Goal: Information Seeking & Learning: Learn about a topic

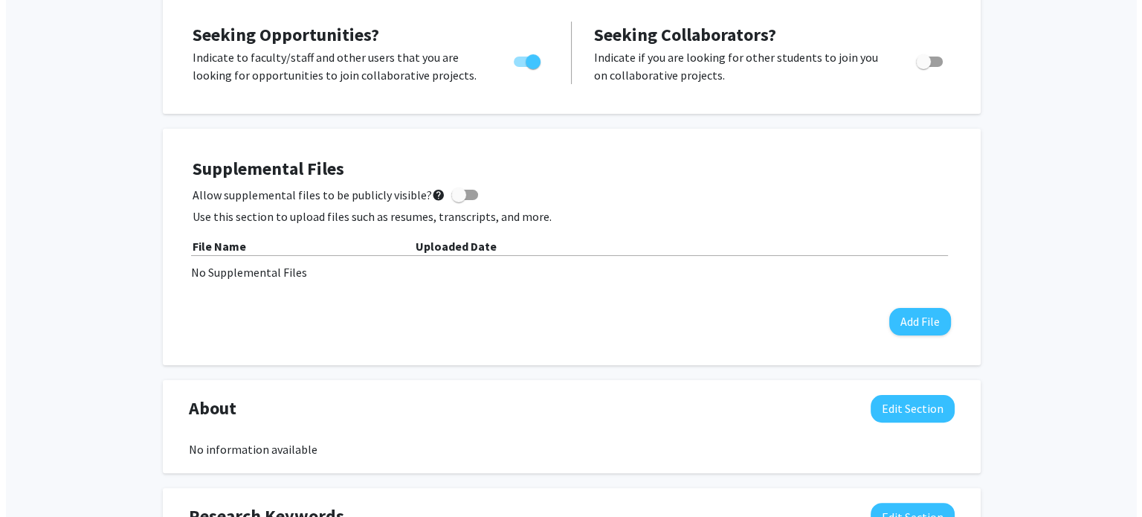
scroll to position [318, 0]
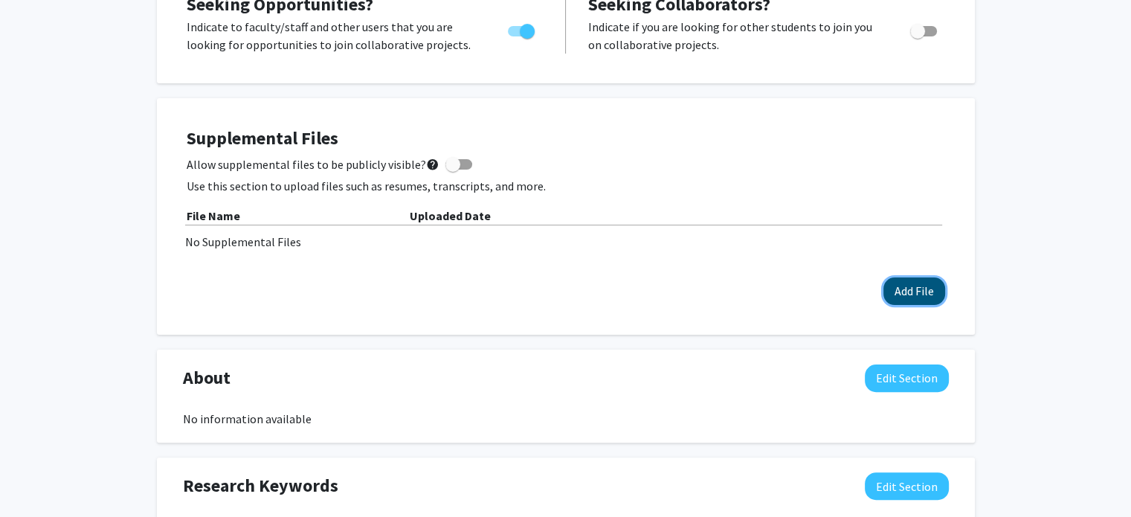
click at [916, 298] on button "Add File" at bounding box center [914, 291] width 62 height 28
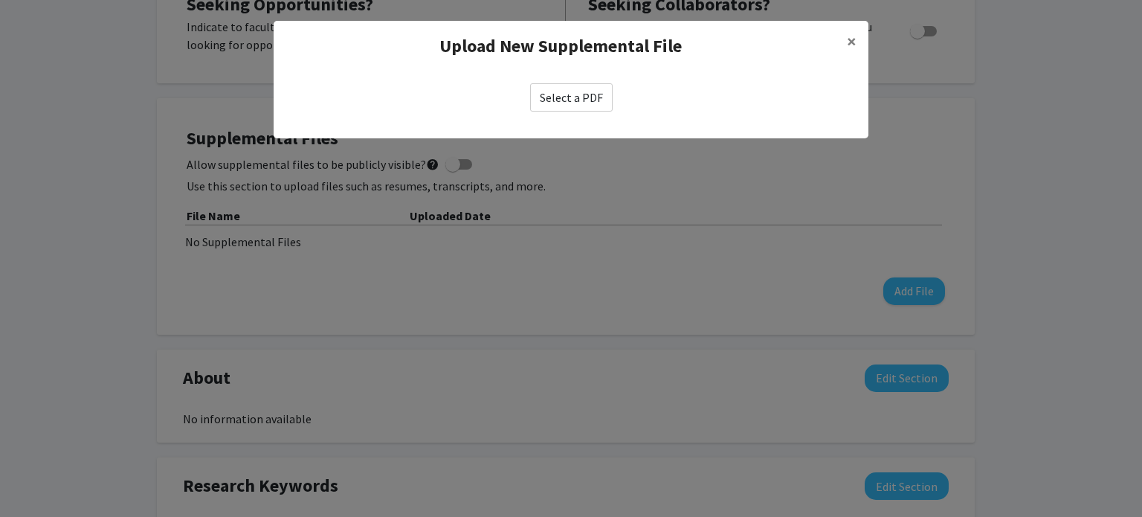
click at [569, 94] on label "Select a PDF" at bounding box center [571, 97] width 83 height 28
click at [0, 0] on input "Select a PDF" at bounding box center [0, 0] width 0 height 0
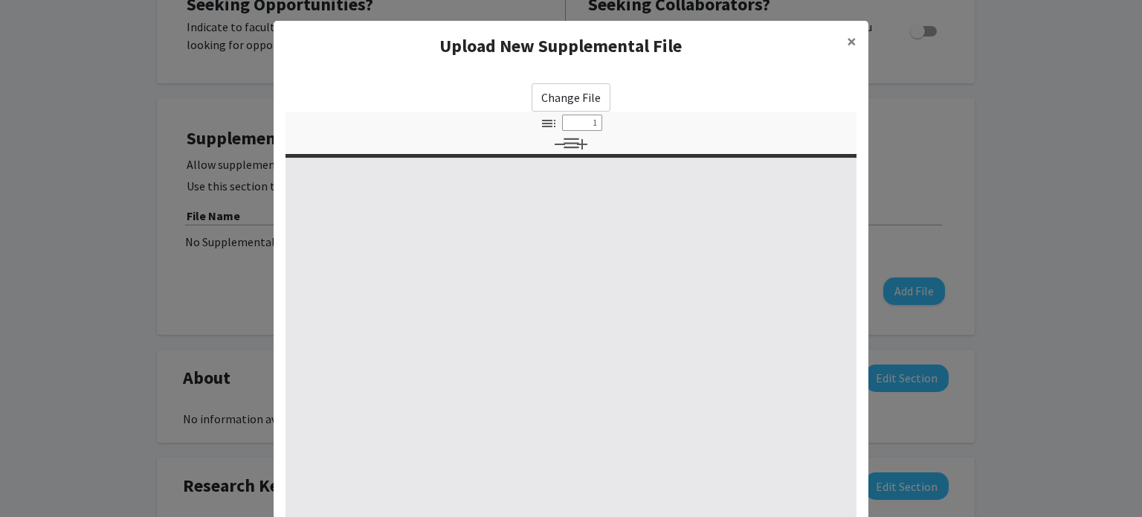
select select "custom"
type input "0"
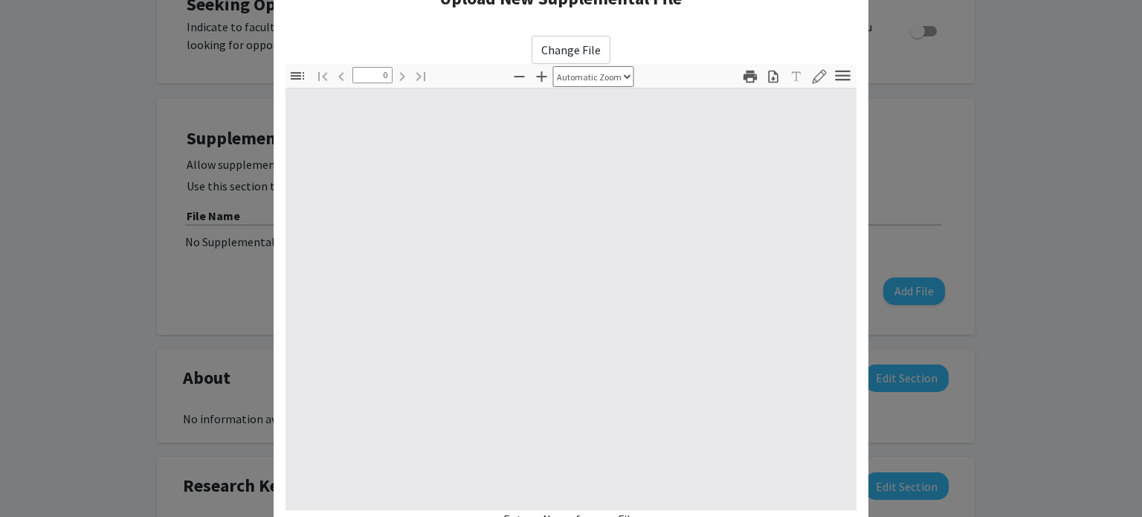
select select "custom"
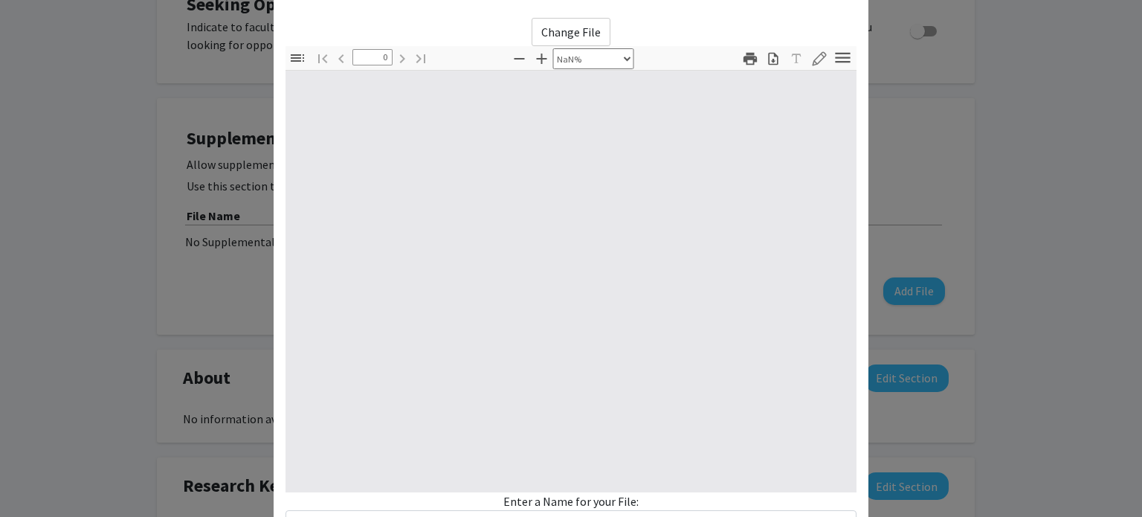
type input "1"
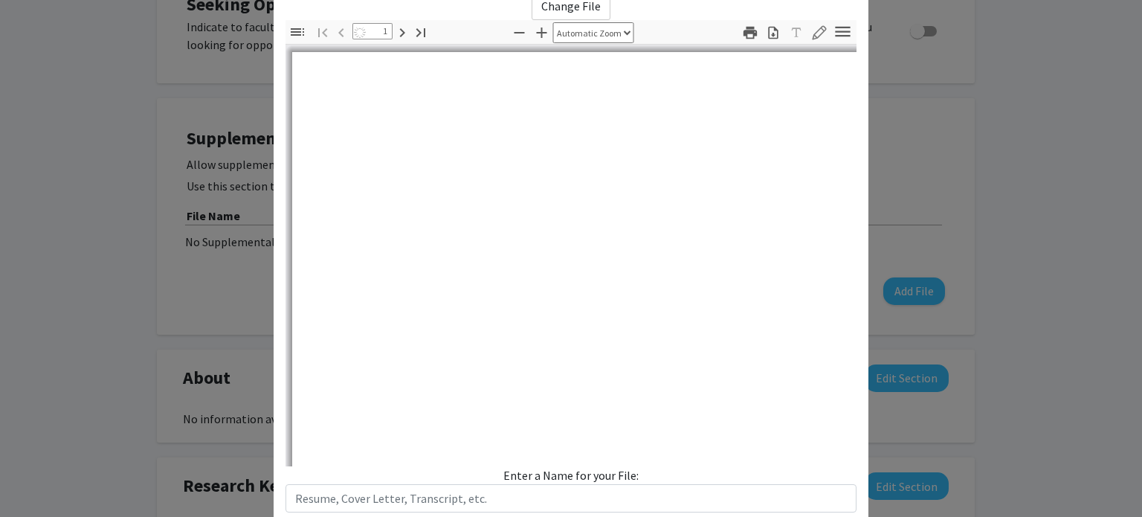
select select "auto"
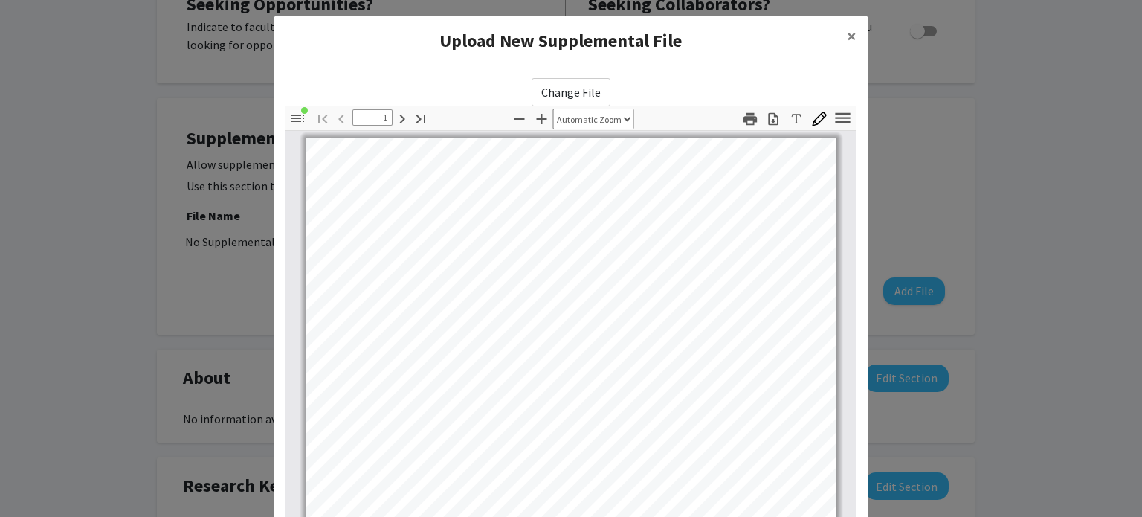
scroll to position [0, 0]
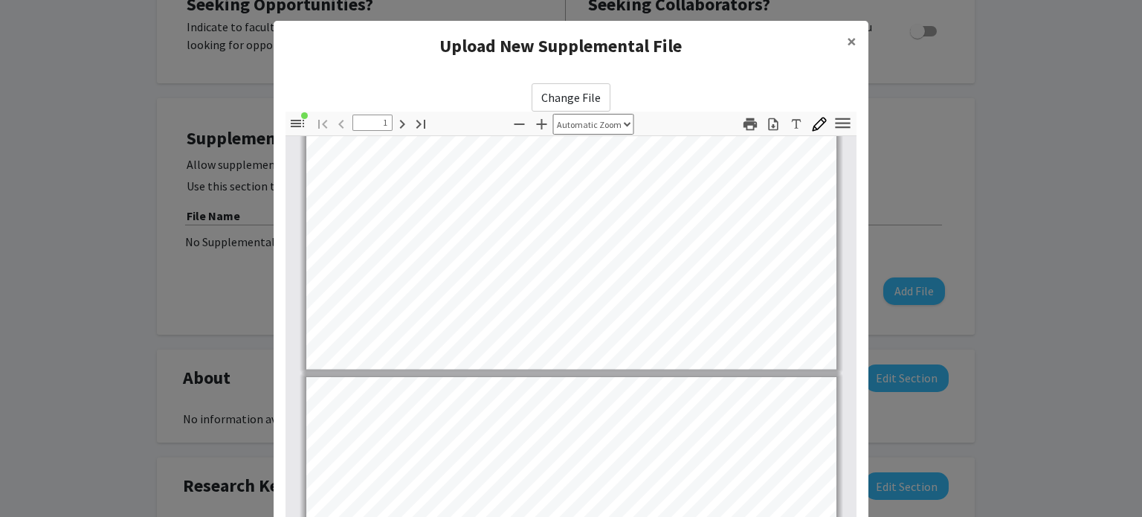
type input "2"
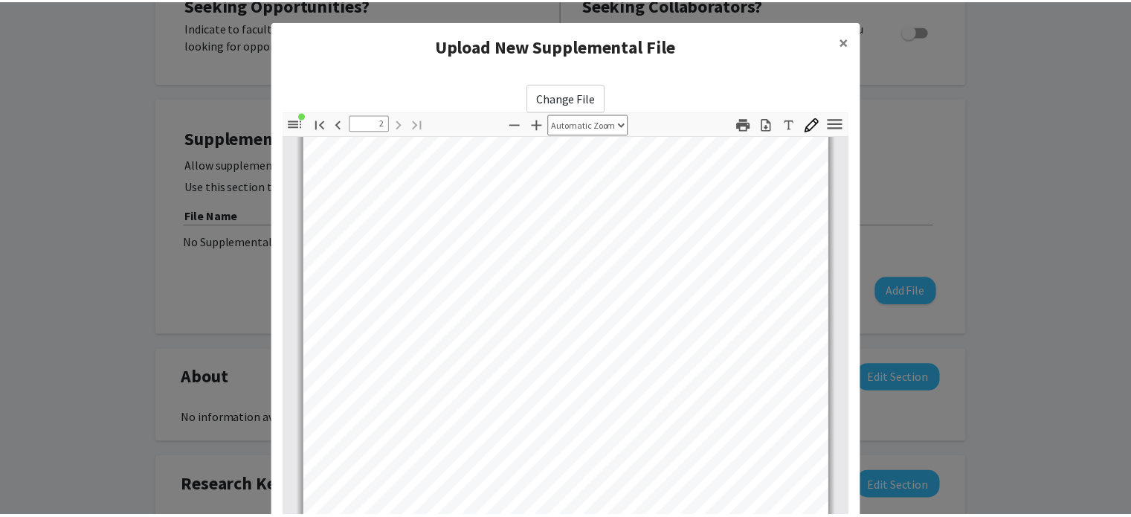
scroll to position [187, 0]
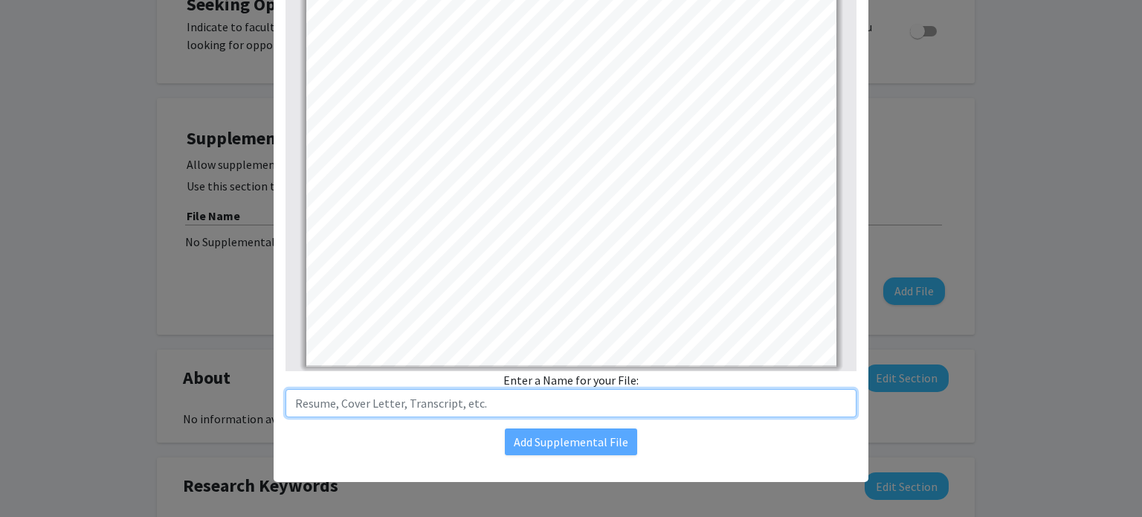
click at [567, 399] on input "text" at bounding box center [570, 403] width 571 height 28
type input "Resume"
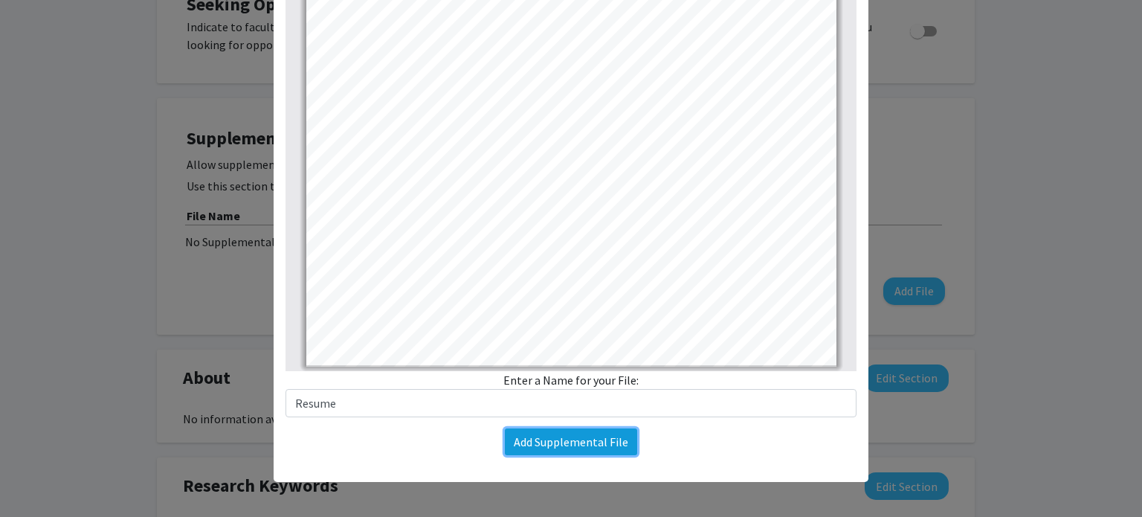
click at [577, 429] on button "Add Supplemental File" at bounding box center [571, 441] width 132 height 27
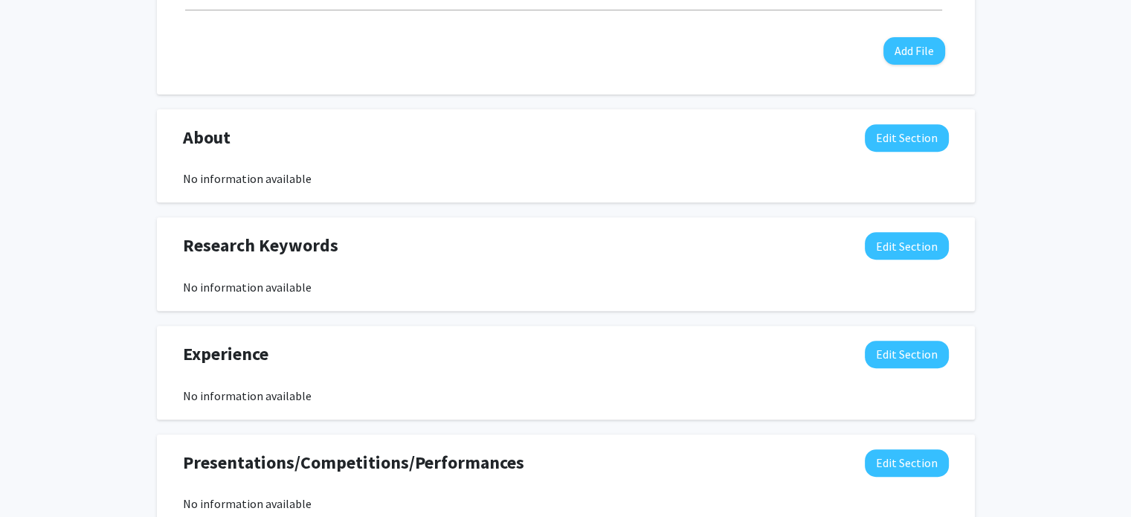
scroll to position [589, 0]
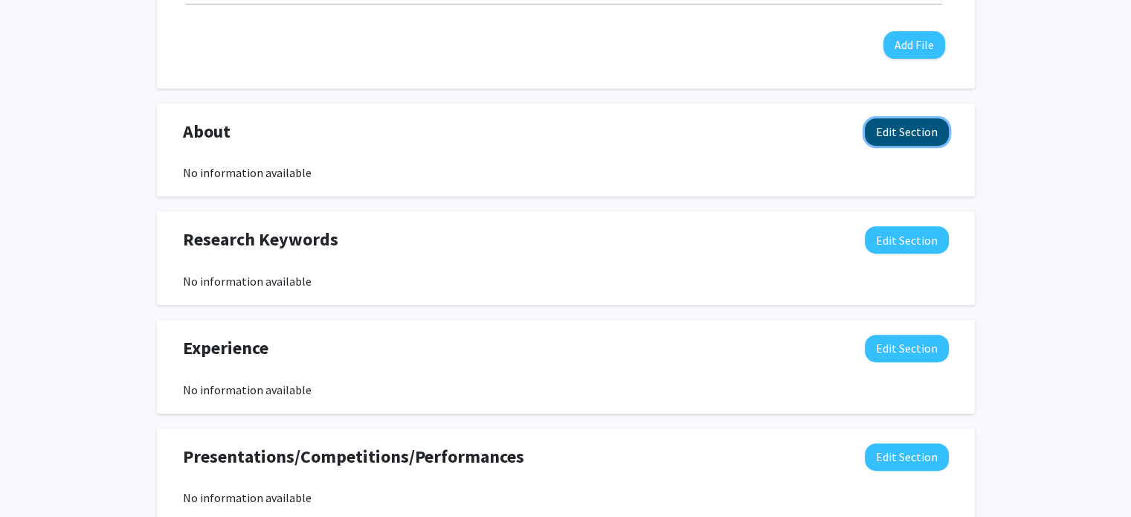
click at [889, 135] on button "Edit Section" at bounding box center [907, 132] width 84 height 28
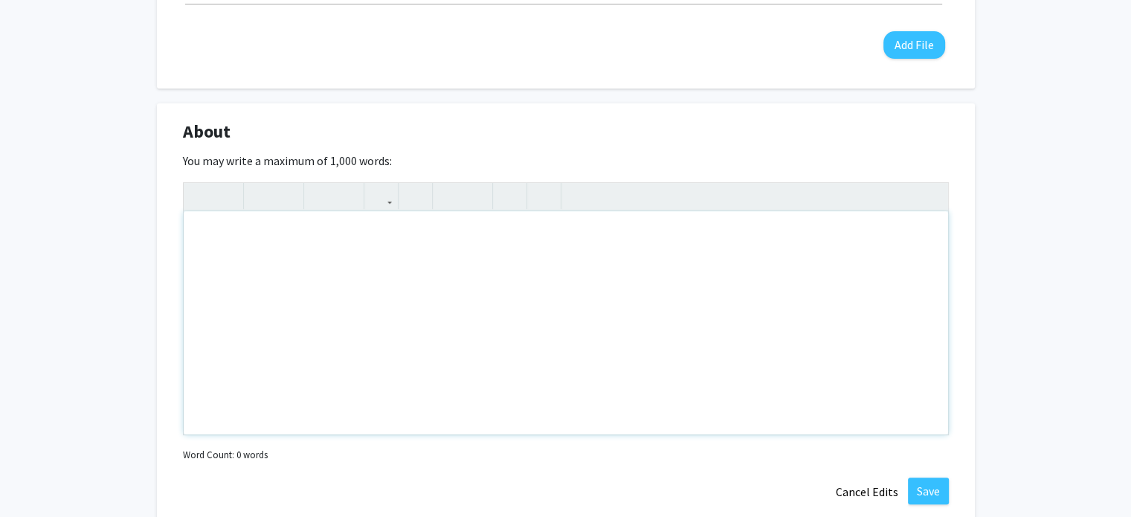
click at [511, 252] on div "Note to users with screen readers: Please deactivate our accessibility plugin f…" at bounding box center [566, 322] width 764 height 223
paste div "Note to users with screen readers: Please deactivate our accessibility plugin f…"
type textarea "<p>I am a senior at the [GEOGRAPHIC_DATA][US_STATE] pursuing a Bachelor of Scie…"
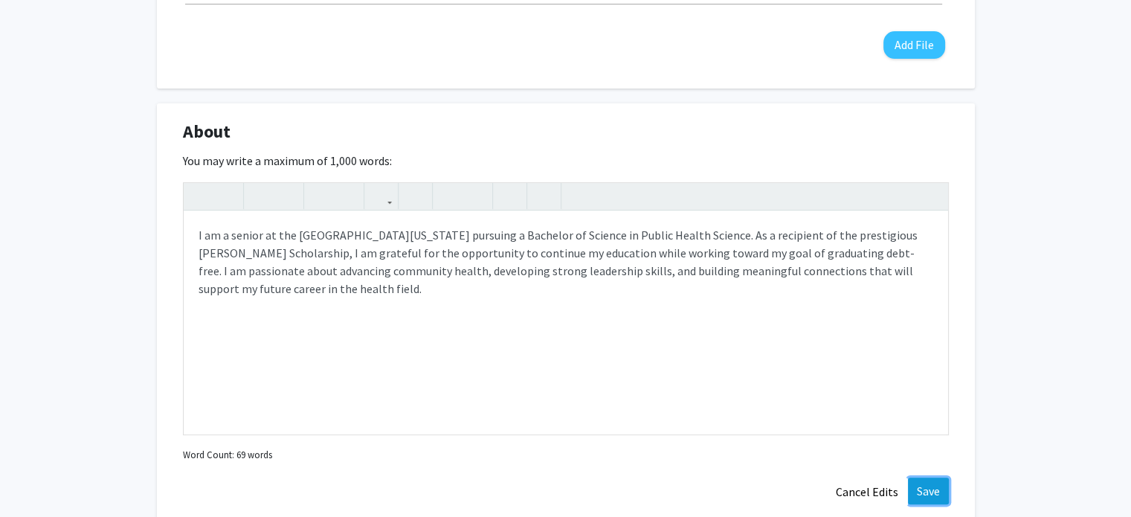
click at [928, 486] on button "Save" at bounding box center [928, 490] width 41 height 27
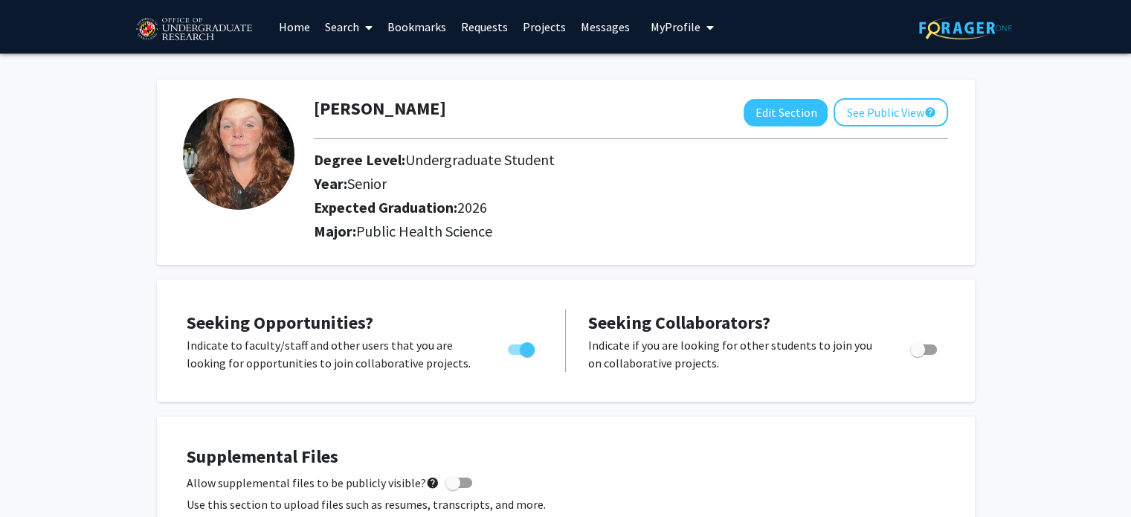
scroll to position [37, 0]
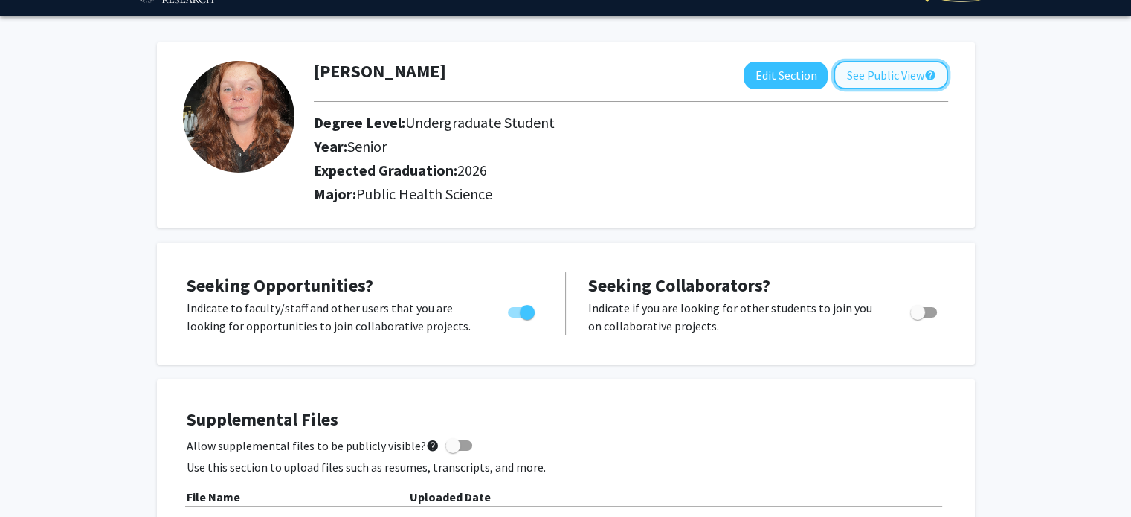
click at [901, 73] on button "See Public View help" at bounding box center [890, 75] width 114 height 28
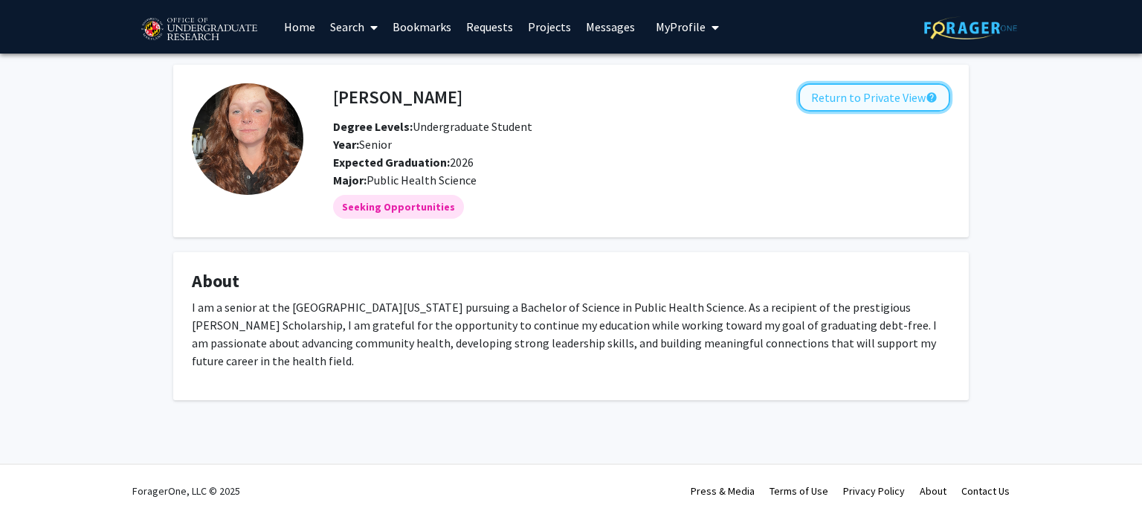
click at [903, 94] on button "Return to Private View help" at bounding box center [874, 97] width 152 height 28
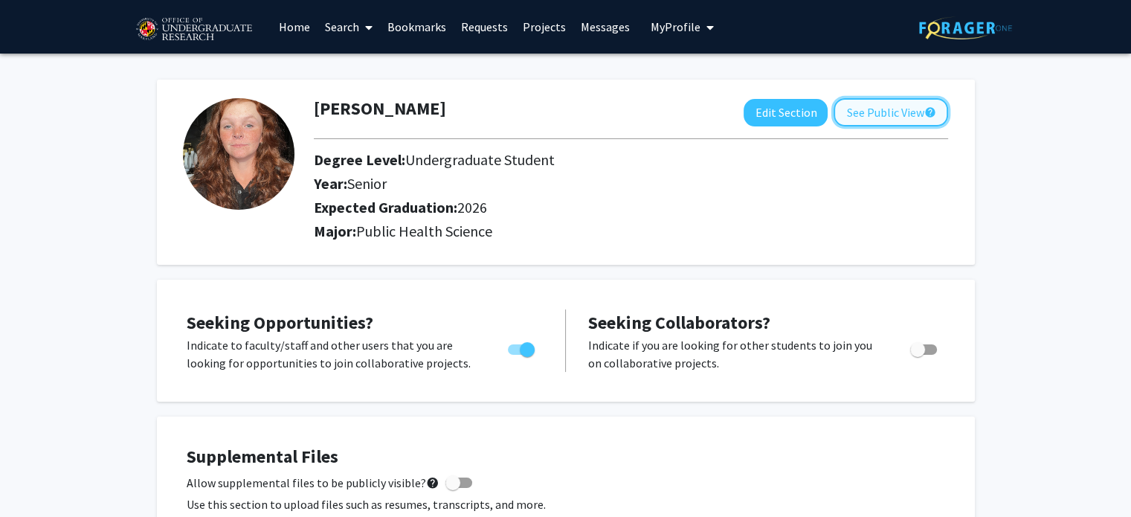
click at [902, 103] on button "See Public View help" at bounding box center [890, 112] width 114 height 28
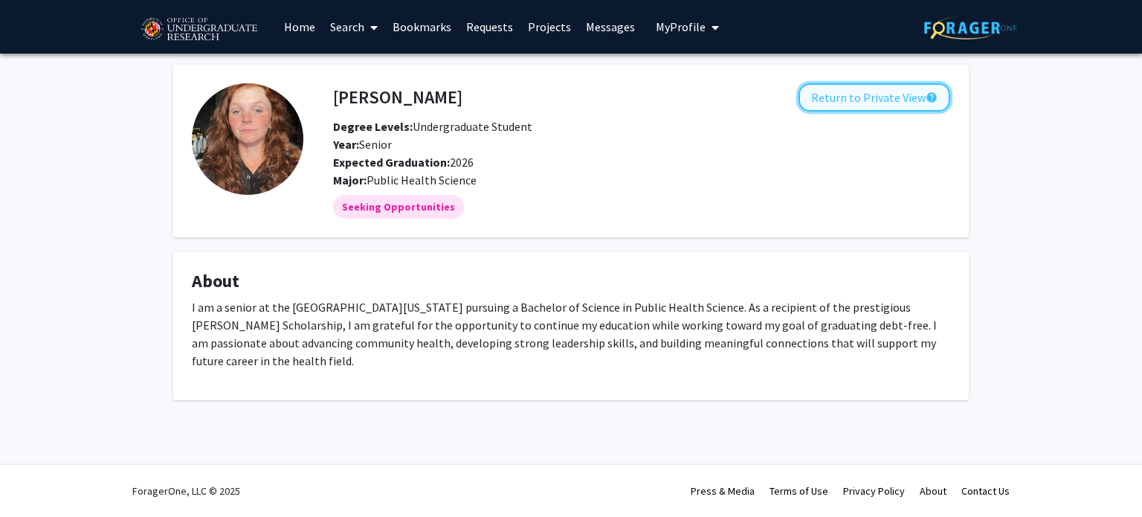
click at [897, 97] on button "Return to Private View help" at bounding box center [874, 97] width 152 height 28
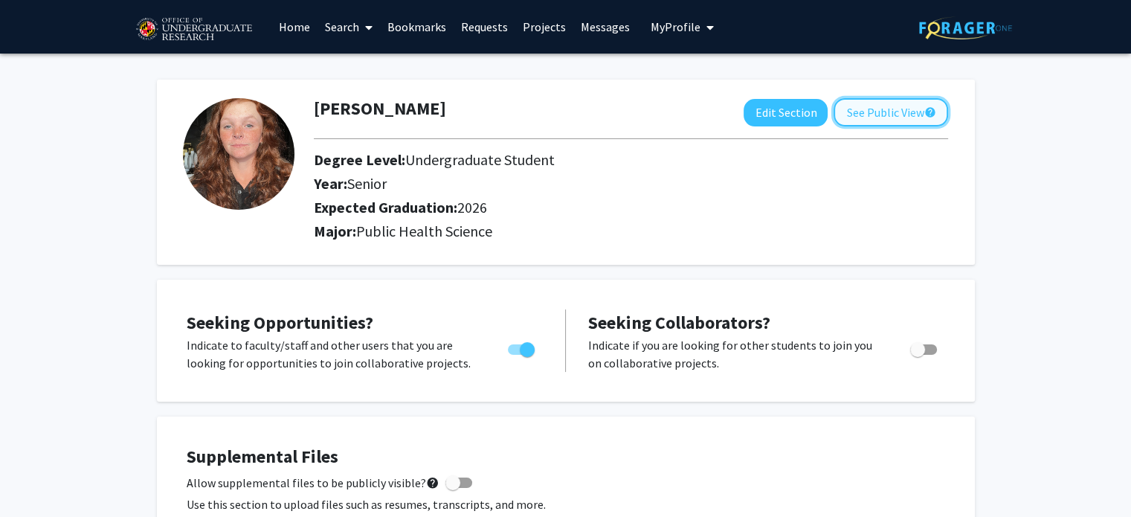
click at [882, 114] on button "See Public View help" at bounding box center [890, 112] width 114 height 28
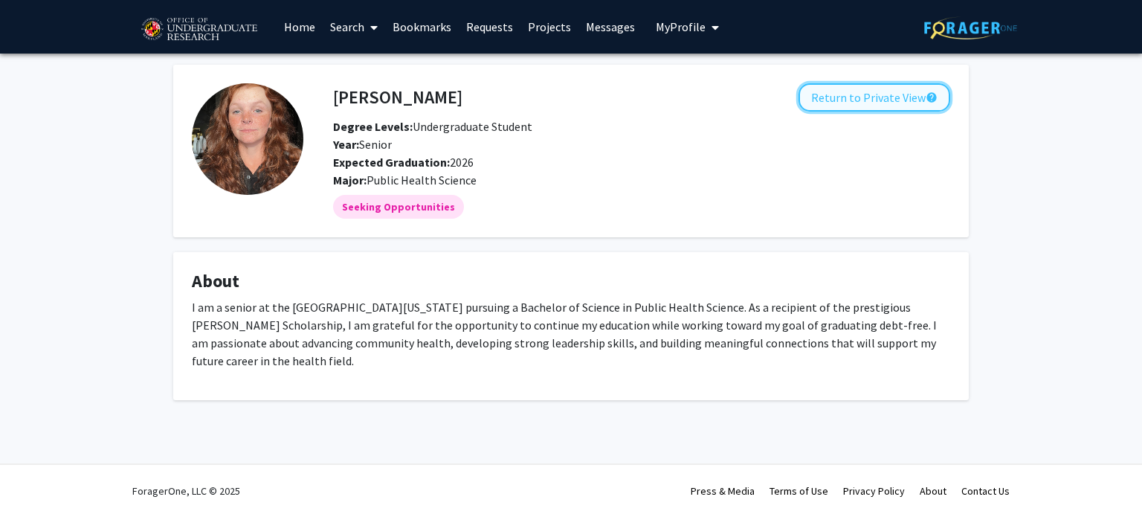
click at [919, 97] on button "Return to Private View help" at bounding box center [874, 97] width 152 height 28
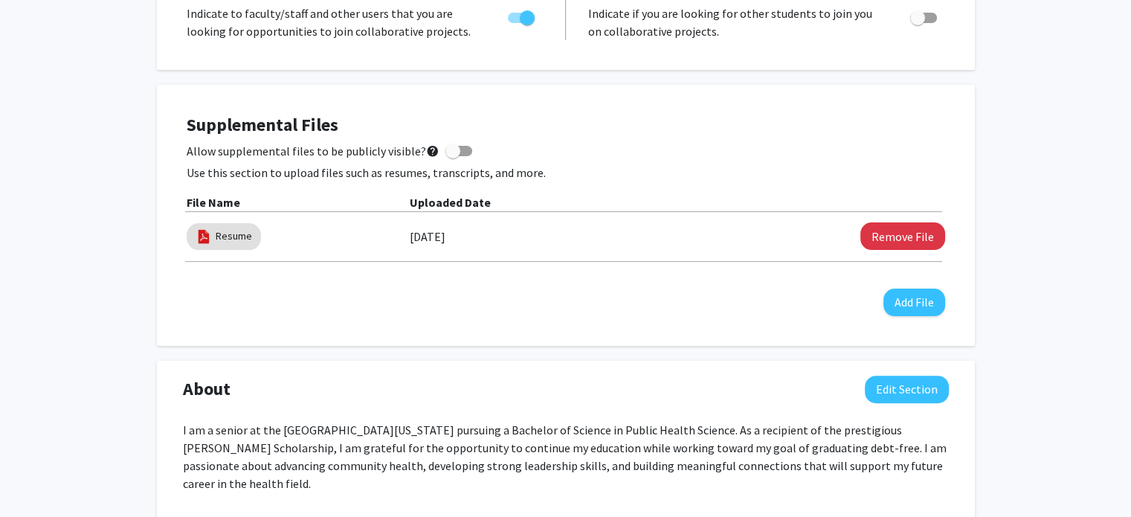
scroll to position [354, 0]
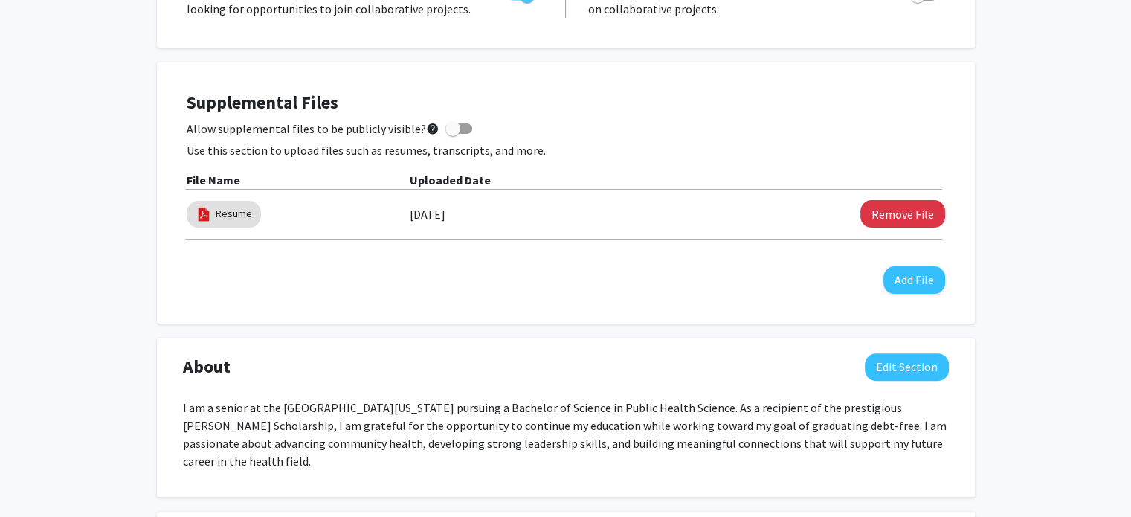
click at [450, 133] on span at bounding box center [452, 128] width 15 height 15
click at [452, 134] on input "Allow supplemental files to be publicly visible? help" at bounding box center [452, 134] width 1 height 1
checkbox input "true"
click at [679, 284] on div "Supplemental Files Allow supplemental files to be publicly visible? help Use th…" at bounding box center [566, 192] width 758 height 201
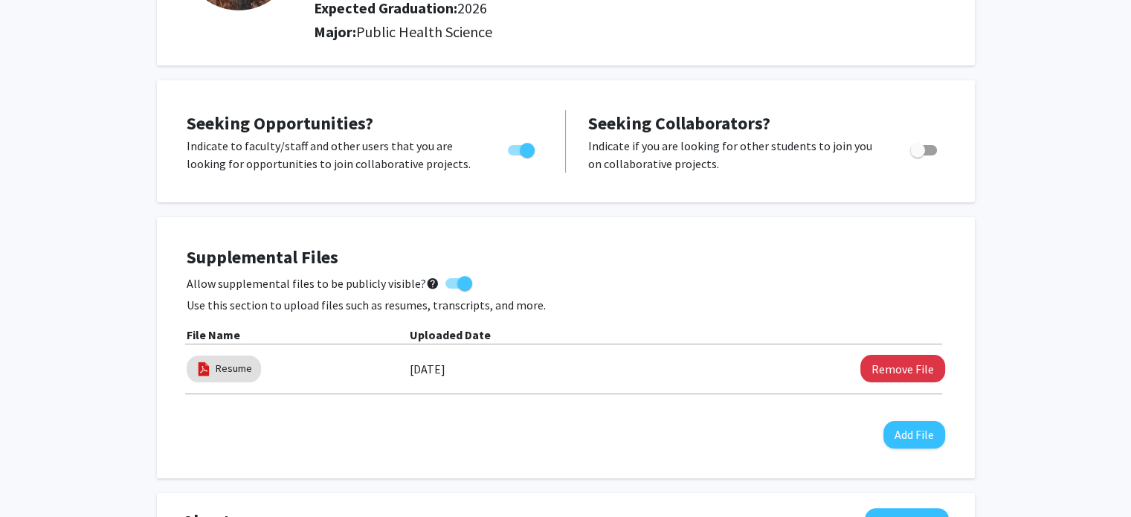
scroll to position [0, 0]
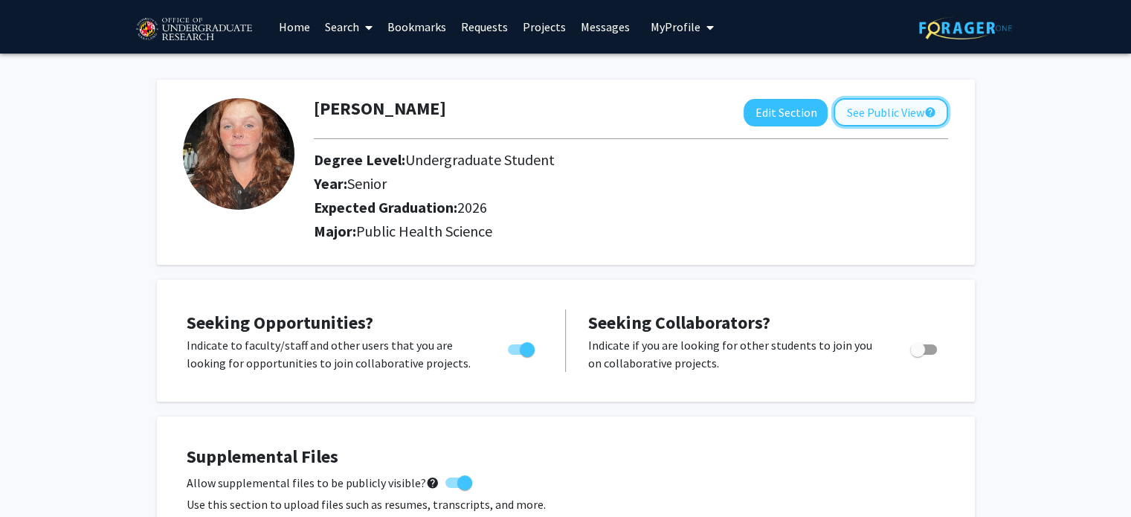
click at [878, 111] on button "See Public View help" at bounding box center [890, 112] width 114 height 28
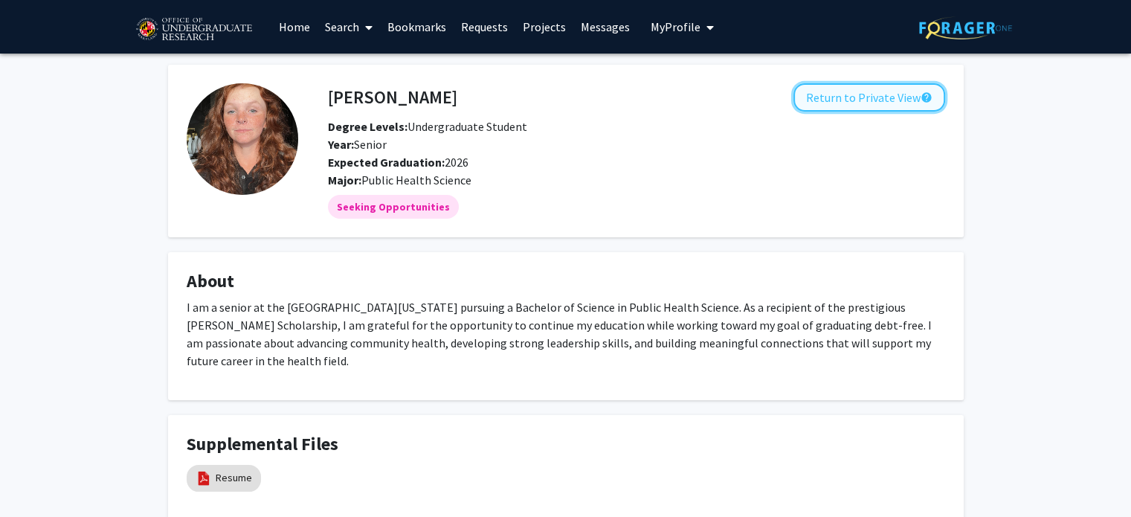
click at [867, 94] on button "Return to Private View help" at bounding box center [869, 97] width 152 height 28
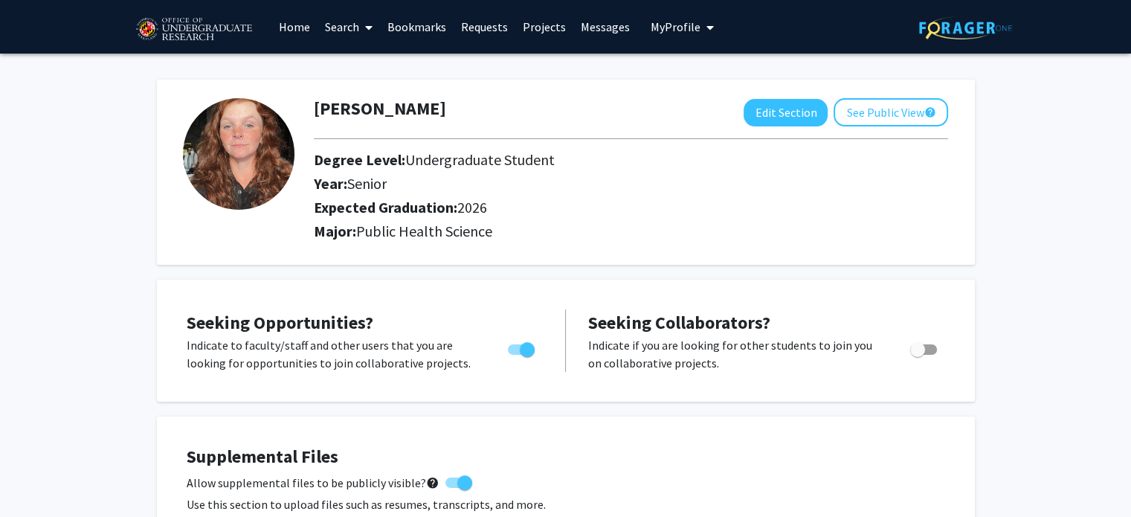
click at [303, 24] on link "Home" at bounding box center [294, 27] width 46 height 52
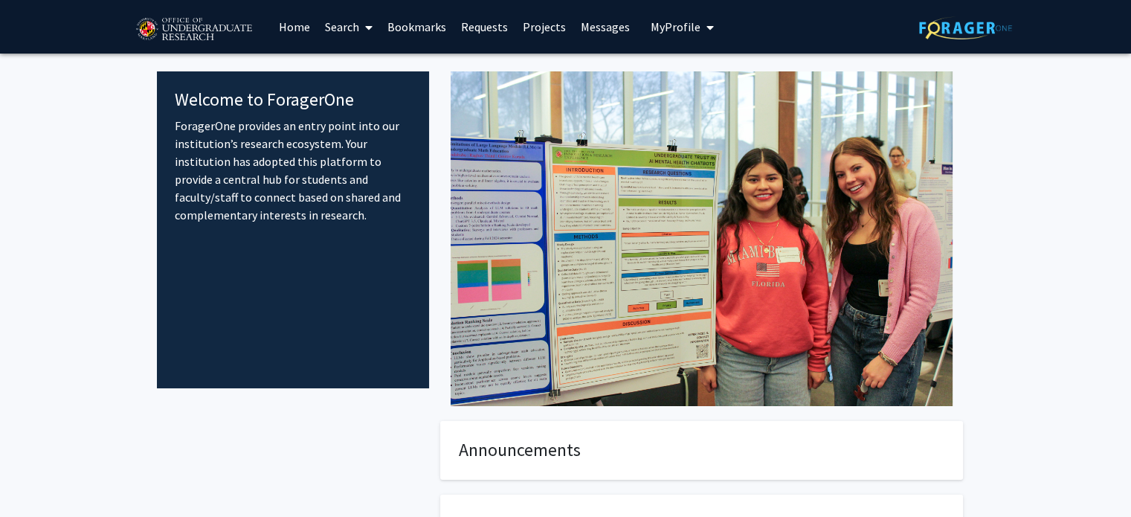
click at [342, 25] on link "Search" at bounding box center [348, 27] width 62 height 52
click at [348, 24] on link "Search" at bounding box center [348, 27] width 62 height 52
click at [380, 103] on span "Students" at bounding box center [362, 98] width 91 height 30
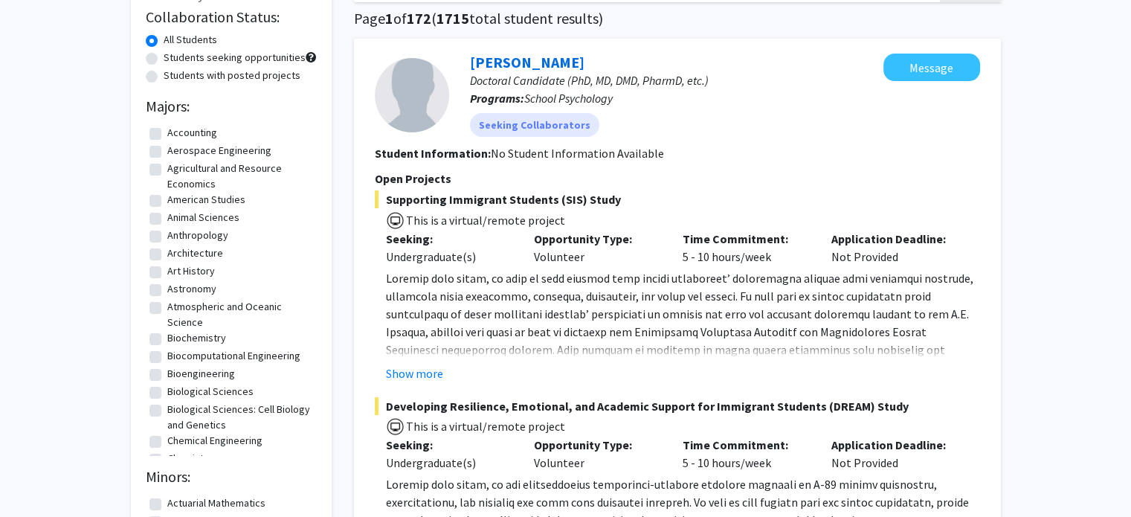
scroll to position [184, 0]
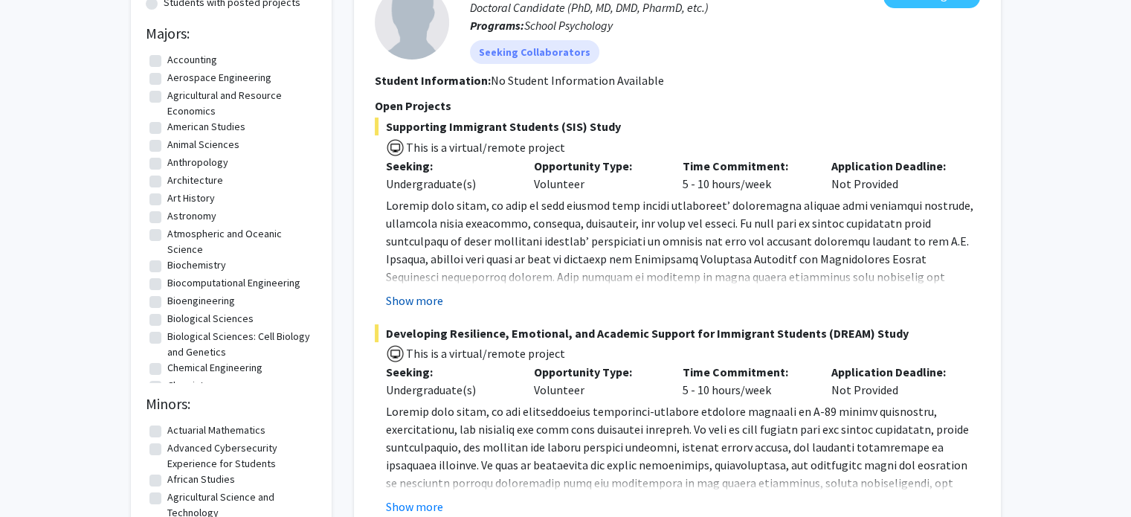
click at [431, 296] on button "Show more" at bounding box center [414, 300] width 57 height 18
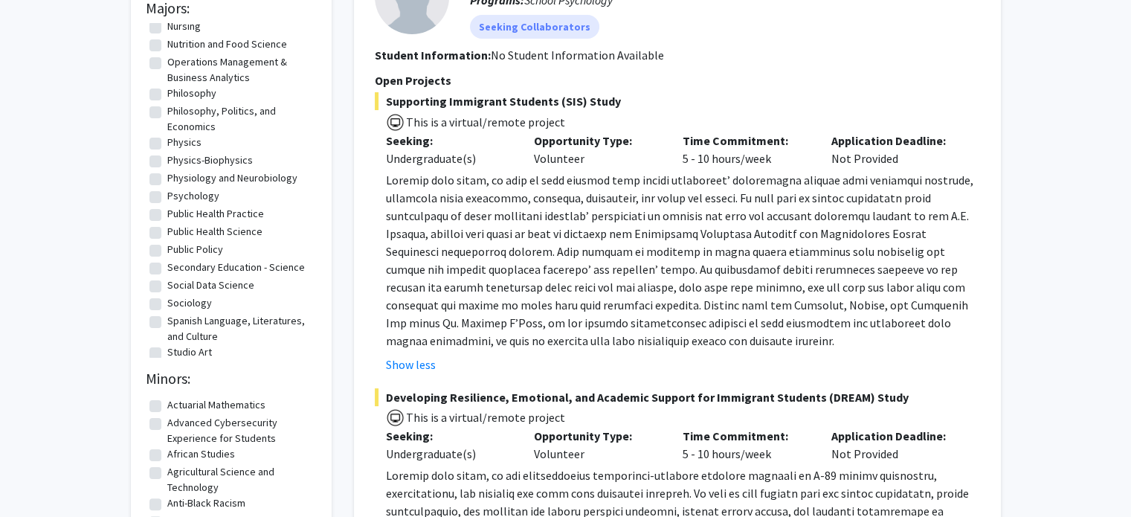
scroll to position [1133, 0]
click at [217, 239] on label "Public Health Science" at bounding box center [214, 231] width 95 height 16
click at [177, 233] on input "Public Health Science" at bounding box center [172, 228] width 10 height 10
checkbox input "true"
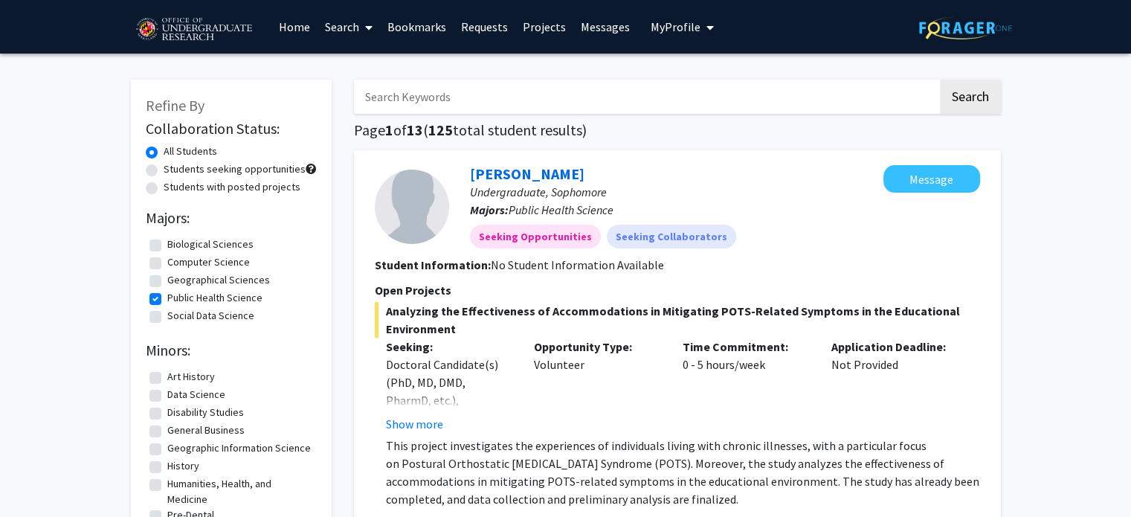
click at [351, 30] on link "Search" at bounding box center [348, 27] width 62 height 52
click at [366, 73] on span "Faculty/Staff" at bounding box center [371, 69] width 109 height 30
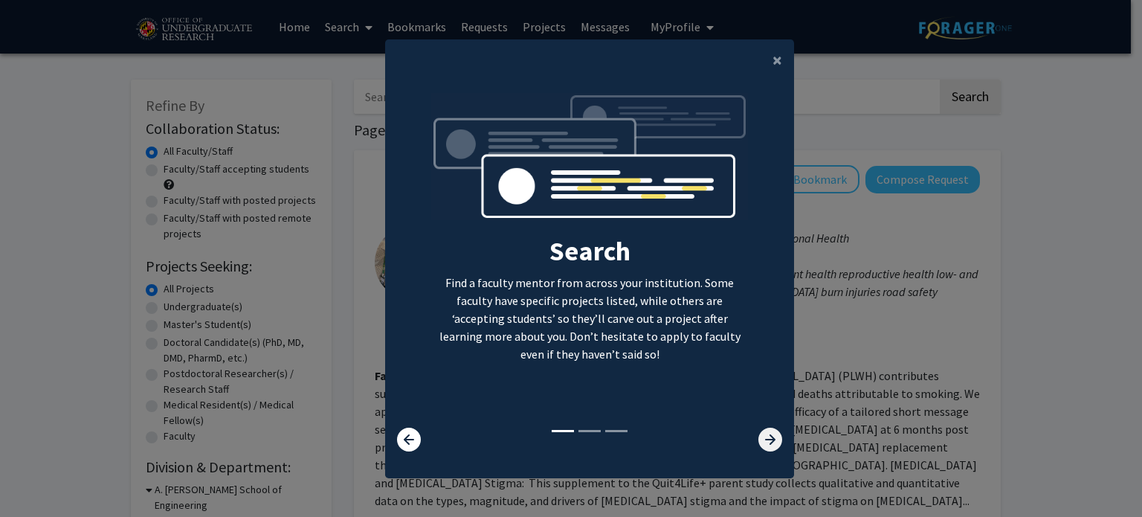
click at [763, 438] on icon at bounding box center [770, 439] width 24 height 24
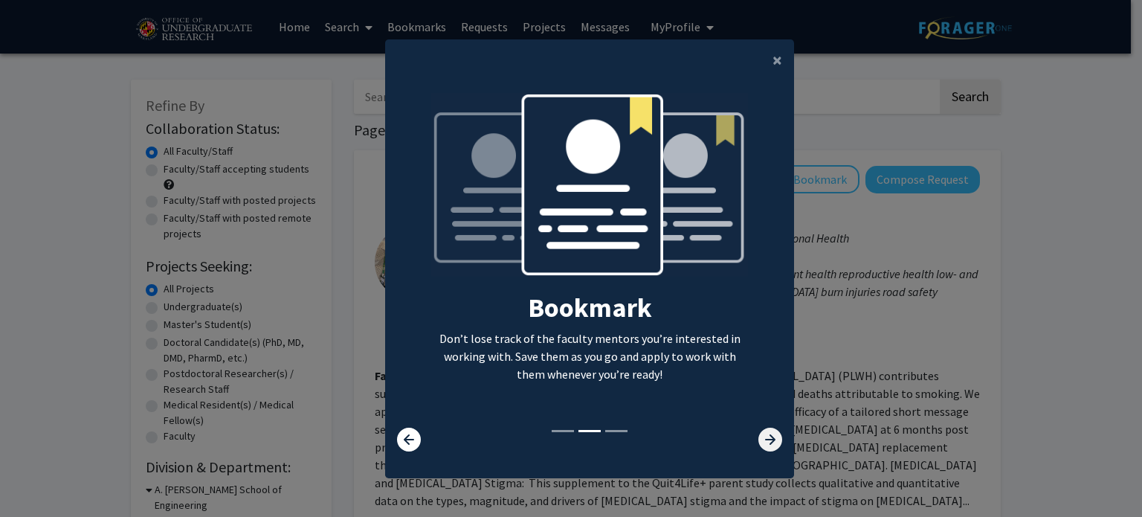
click at [763, 438] on icon at bounding box center [770, 439] width 24 height 24
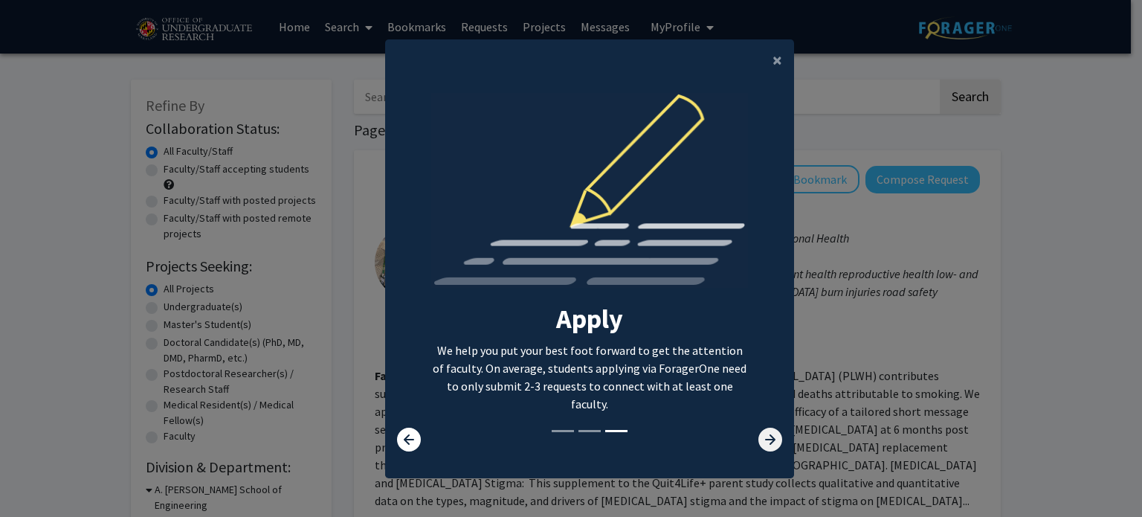
click at [761, 436] on icon at bounding box center [770, 439] width 24 height 24
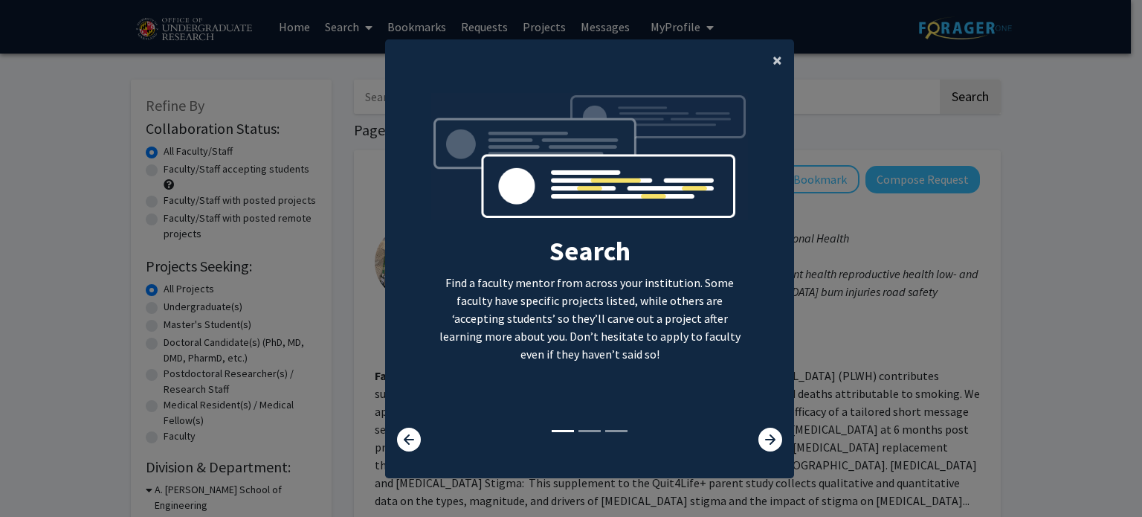
click at [772, 55] on span "×" at bounding box center [777, 59] width 10 height 23
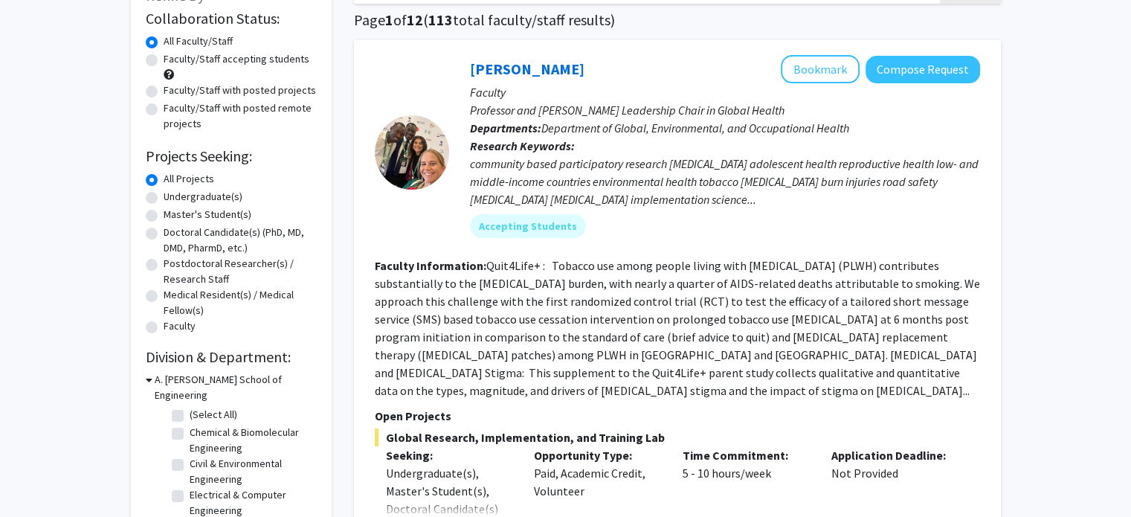
scroll to position [117, 0]
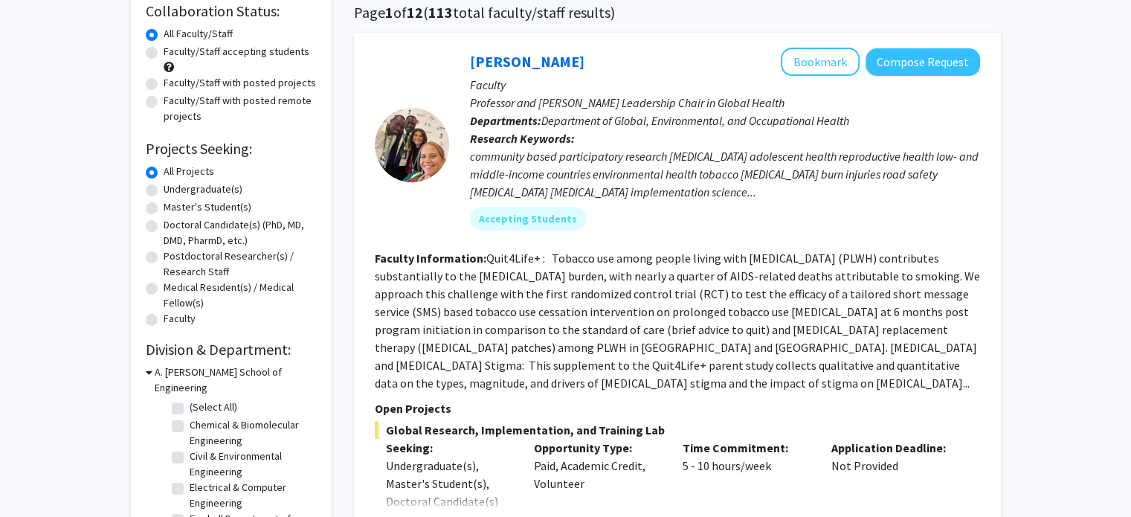
click at [210, 187] on label "Undergraduate(s)" at bounding box center [203, 189] width 79 height 16
click at [173, 187] on input "Undergraduate(s)" at bounding box center [169, 186] width 10 height 10
radio input "true"
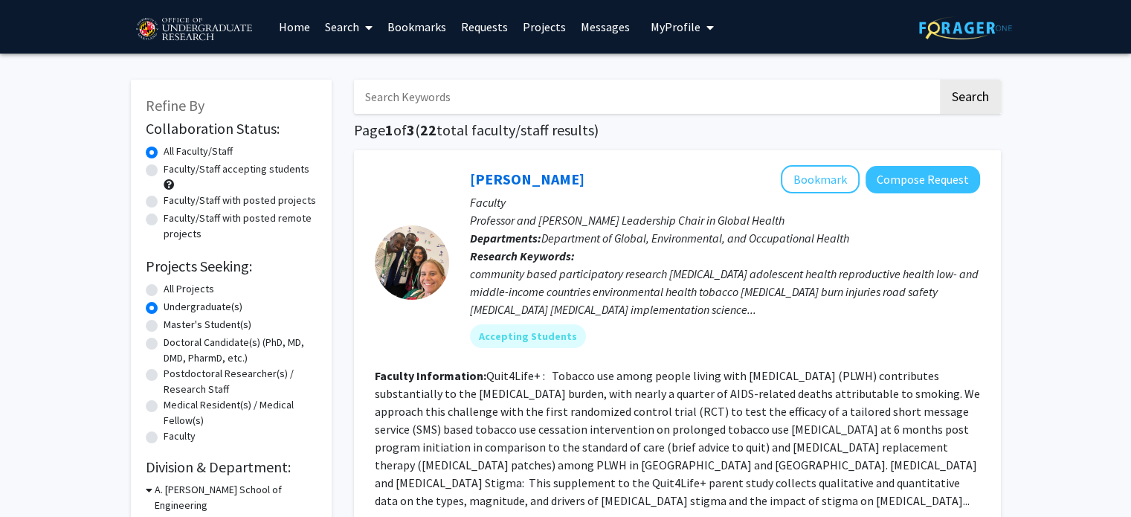
click at [164, 204] on label "Faculty/Staff with posted projects" at bounding box center [240, 201] width 152 height 16
click at [164, 202] on input "Faculty/Staff with posted projects" at bounding box center [169, 198] width 10 height 10
radio input "true"
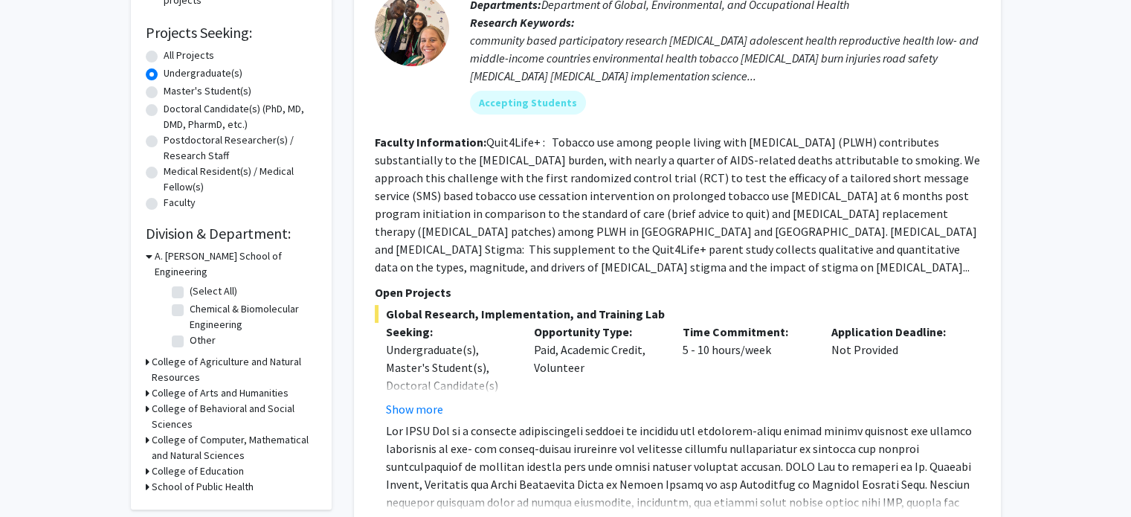
scroll to position [240, 0]
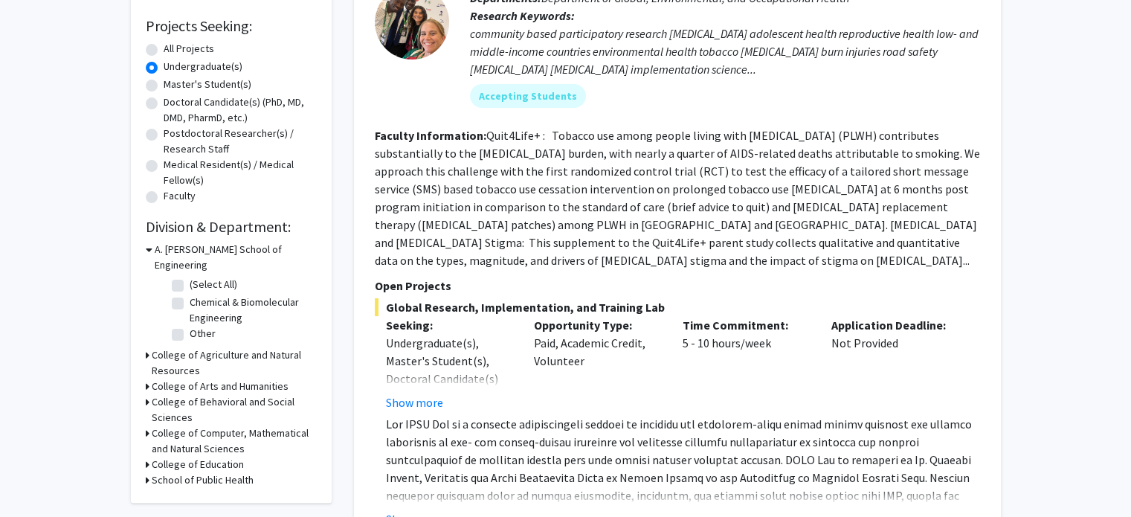
click at [232, 472] on h3 "School of Public Health" at bounding box center [203, 480] width 102 height 16
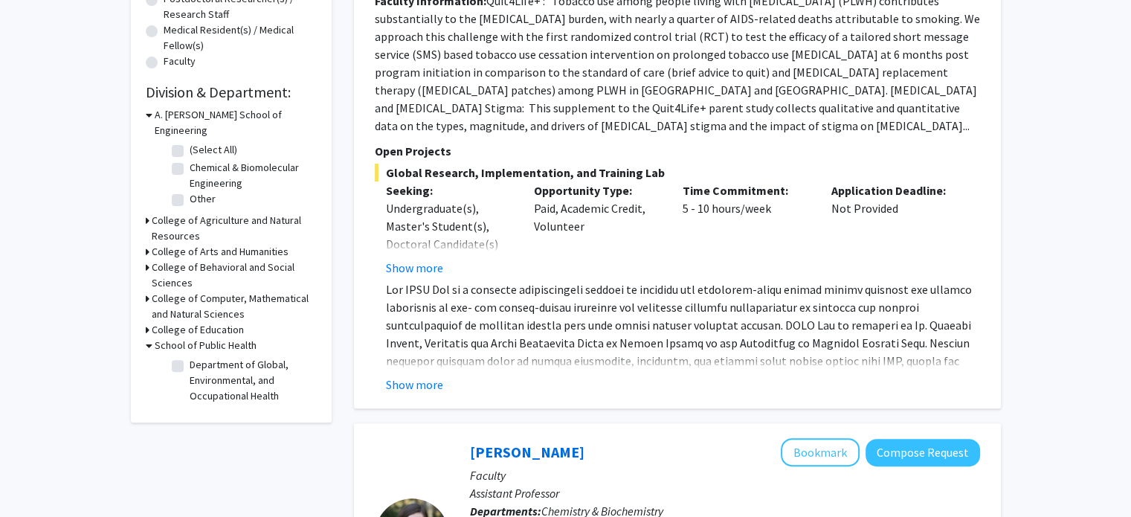
scroll to position [376, 0]
click at [425, 374] on button "Show more" at bounding box center [414, 383] width 57 height 18
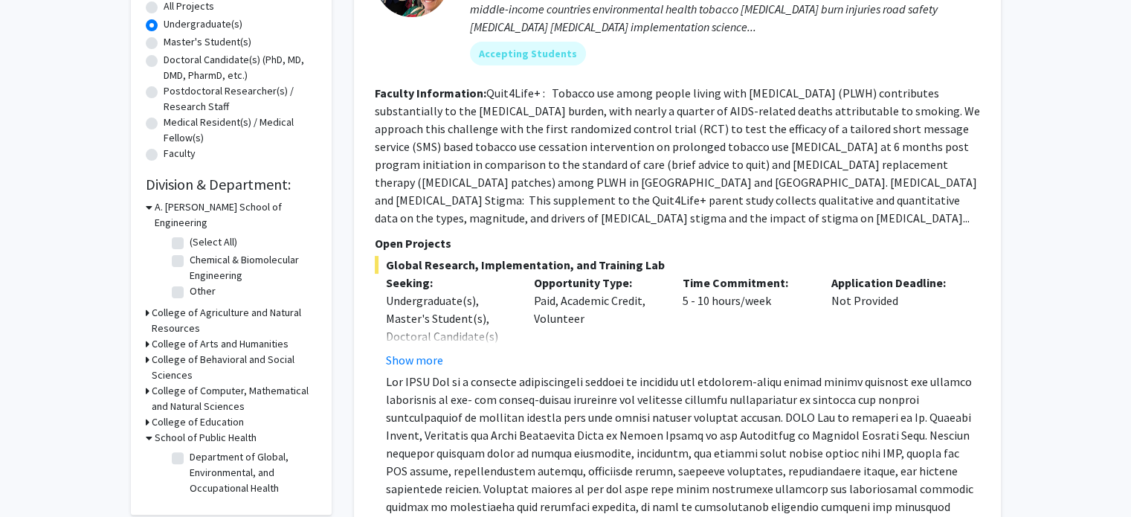
scroll to position [279, 0]
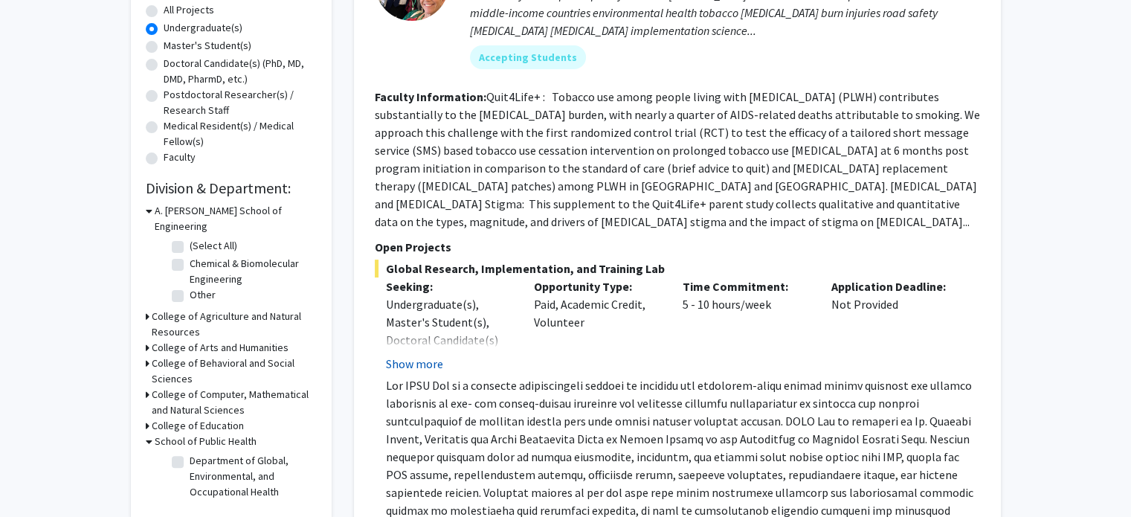
click at [427, 355] on button "Show more" at bounding box center [414, 364] width 57 height 18
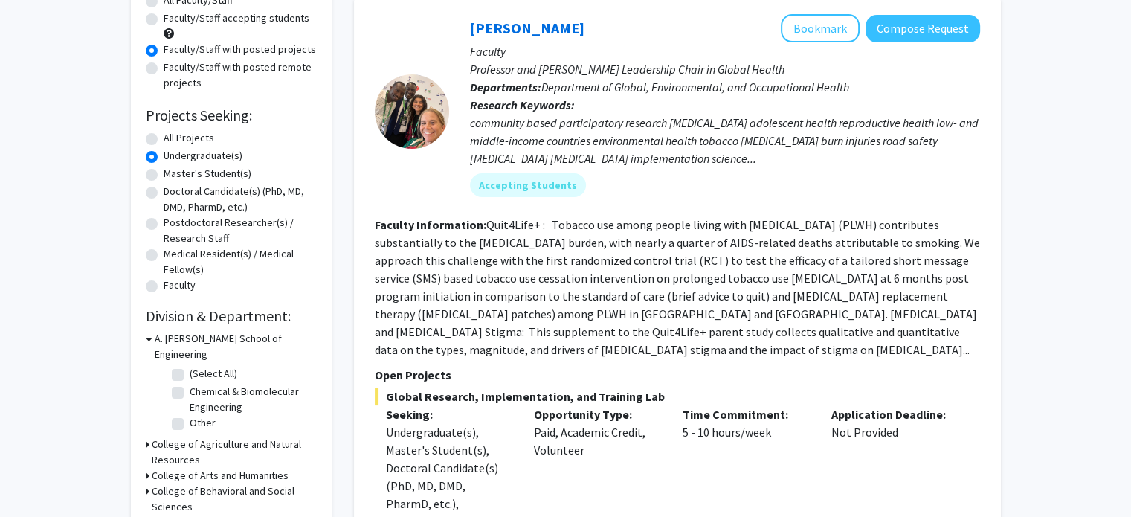
scroll to position [150, 0]
click at [818, 32] on button "Bookmark" at bounding box center [820, 29] width 79 height 28
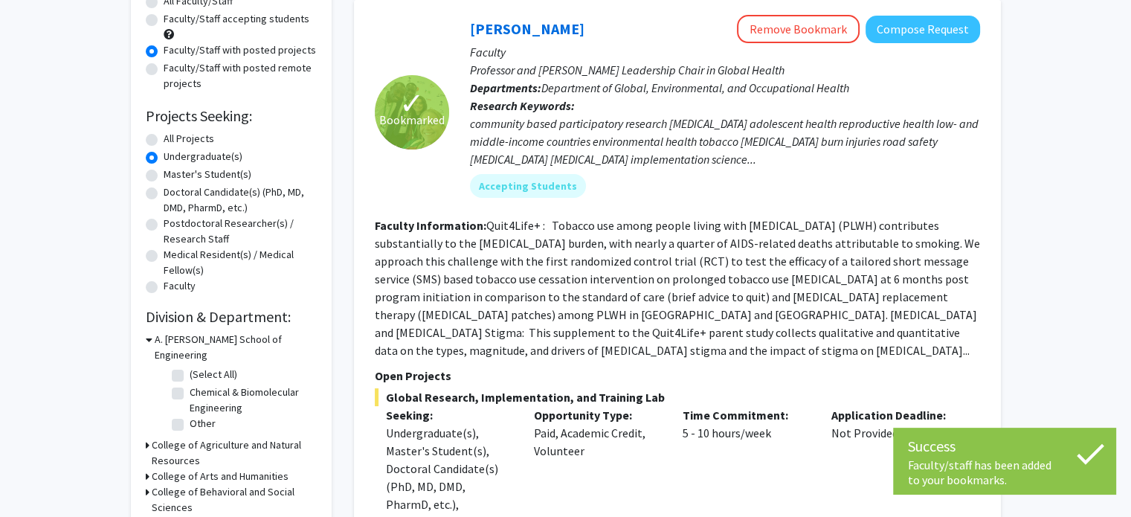
scroll to position [71, 0]
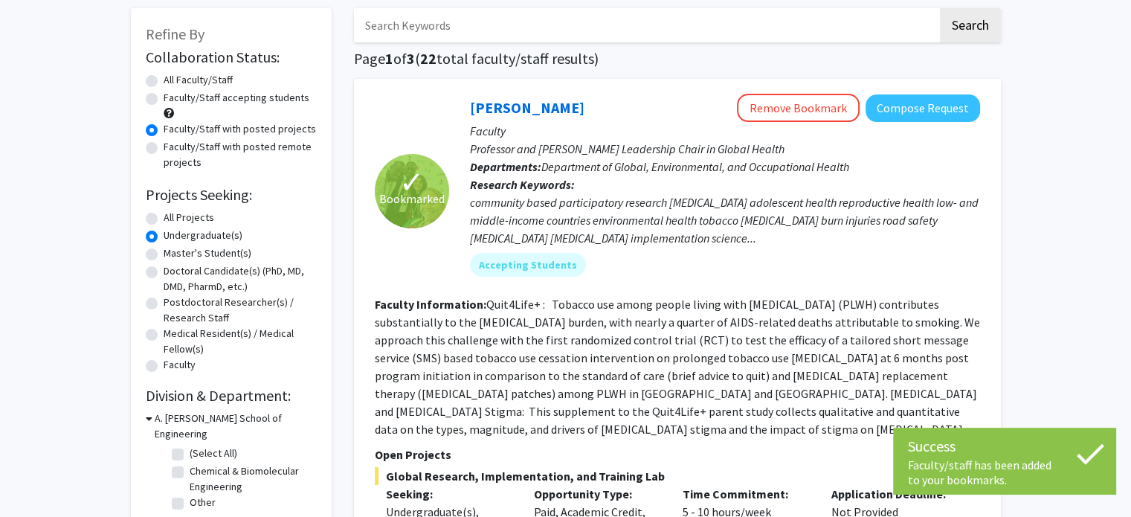
click at [227, 97] on label "Faculty/Staff accepting students" at bounding box center [237, 98] width 146 height 16
click at [173, 97] on input "Faculty/Staff accepting students" at bounding box center [169, 95] width 10 height 10
radio input "true"
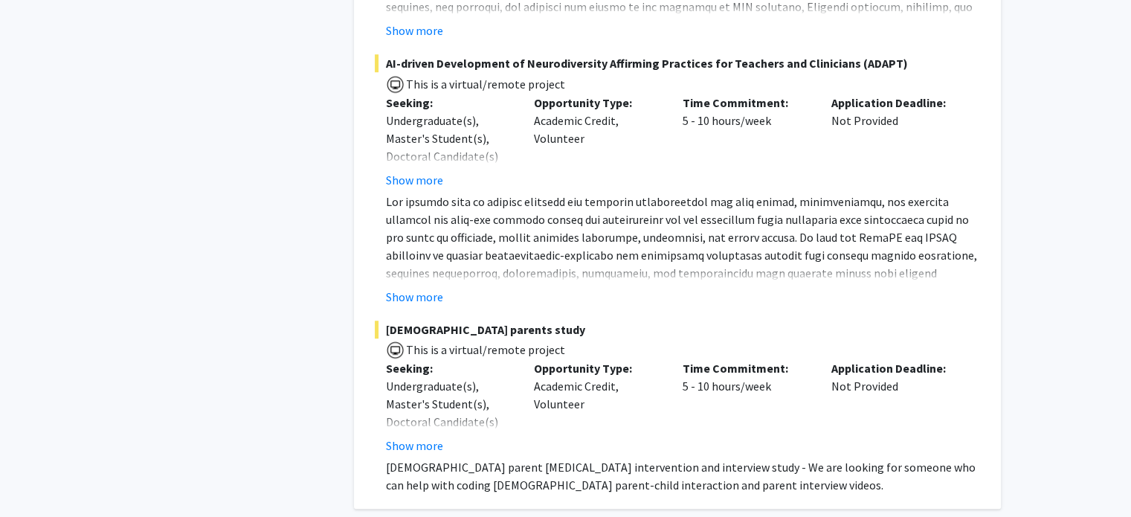
scroll to position [6786, 0]
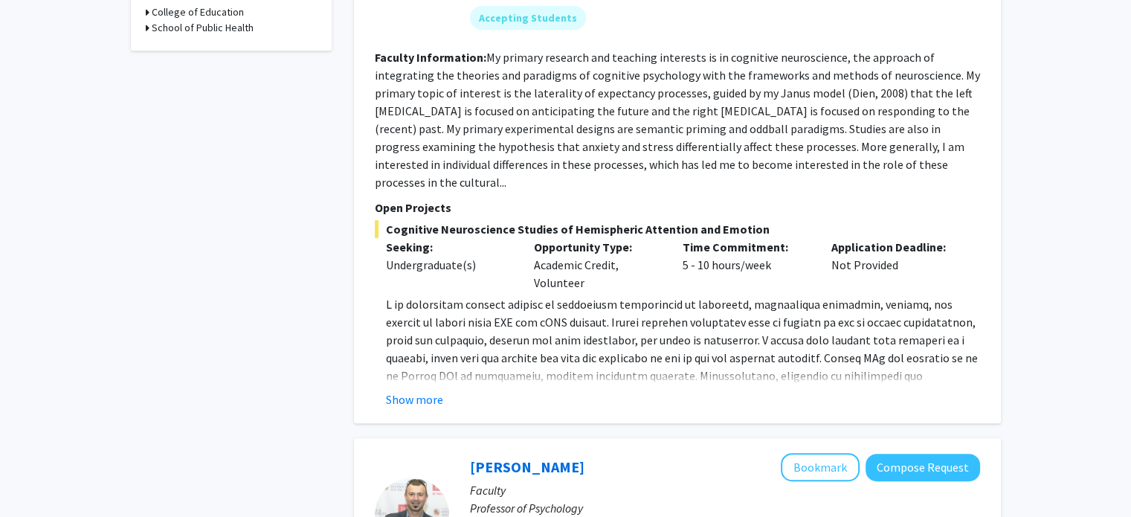
scroll to position [691, 0]
click at [219, 21] on h3 "School of Public Health" at bounding box center [203, 29] width 102 height 16
click at [224, 40] on label "Department of Global, Environmental, and Occupational Health" at bounding box center [251, 63] width 123 height 47
click at [199, 40] on input "Department of Global, Environmental, and Occupational Health" at bounding box center [195, 45] width 10 height 10
checkbox input "true"
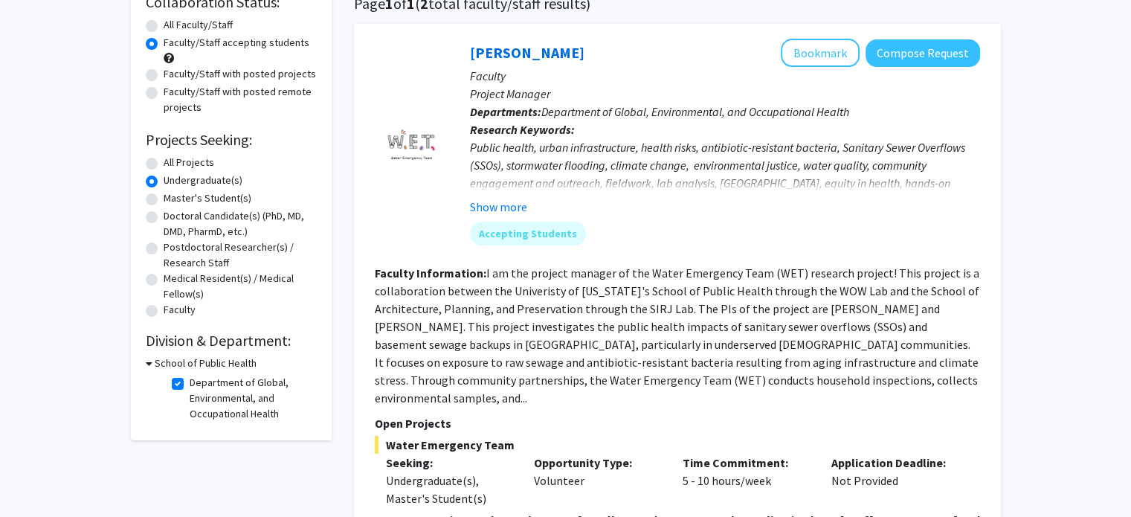
scroll to position [42, 0]
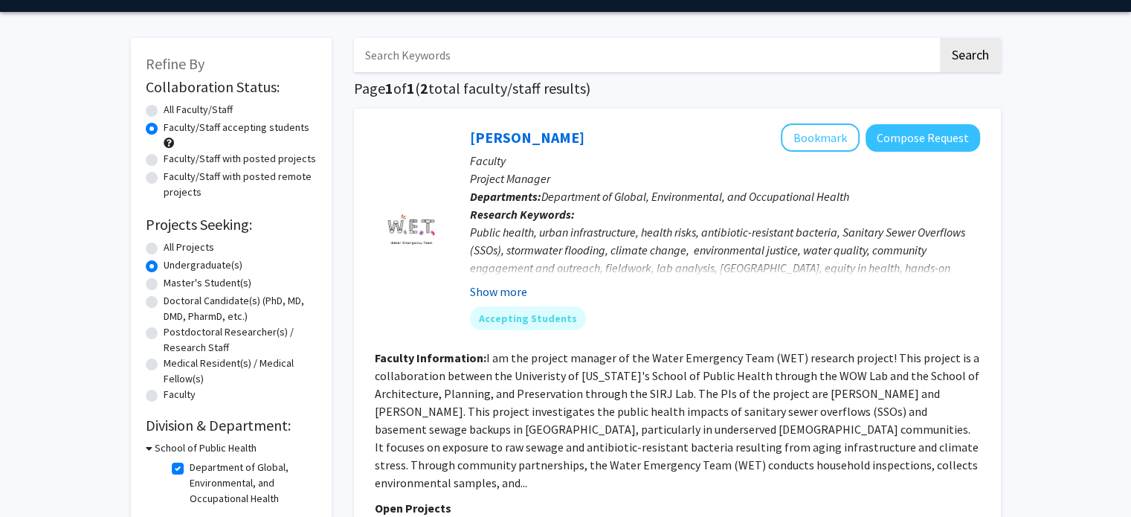
click at [523, 291] on button "Show more" at bounding box center [498, 291] width 57 height 18
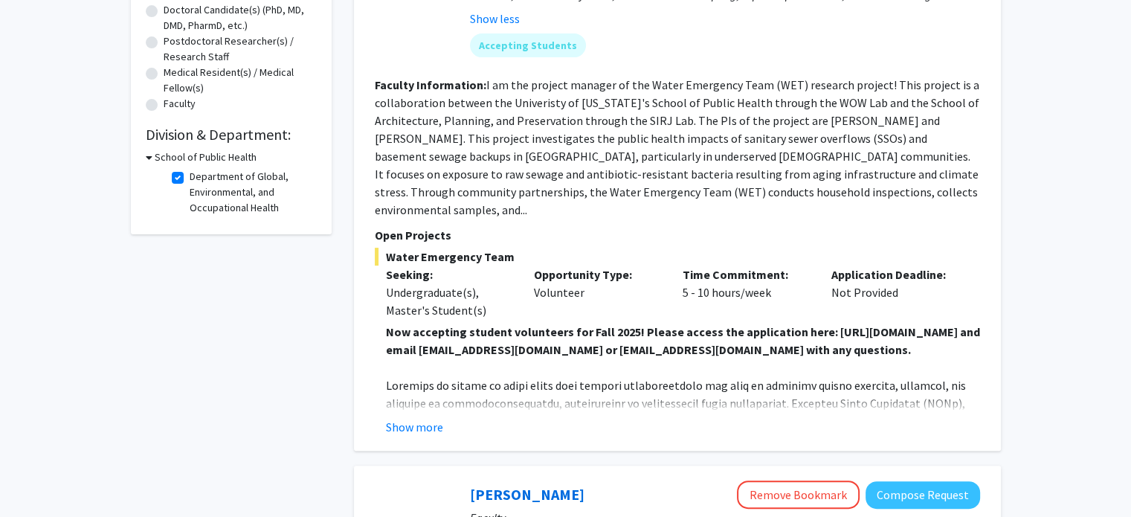
scroll to position [335, 0]
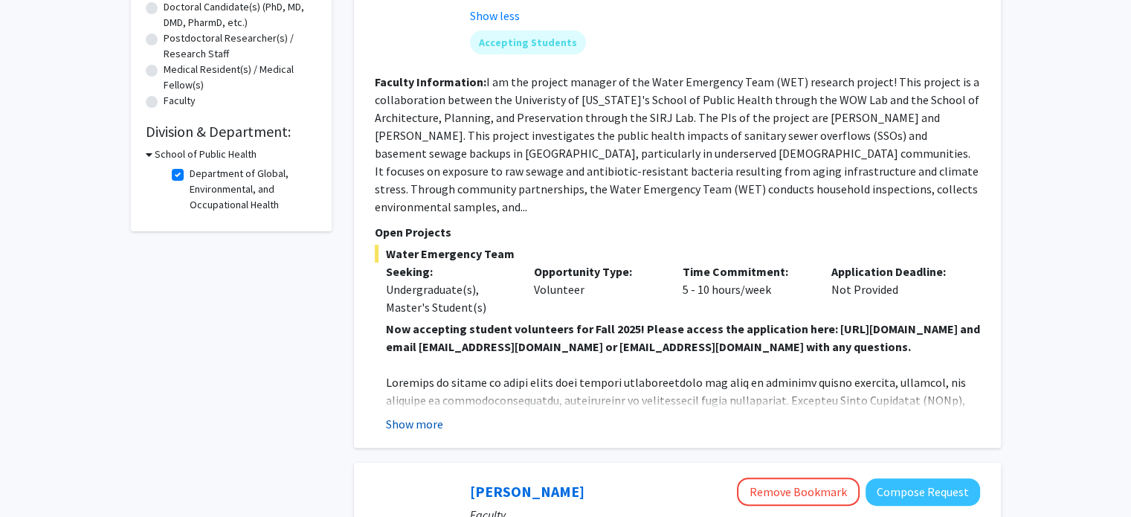
click at [425, 427] on button "Show more" at bounding box center [414, 424] width 57 height 18
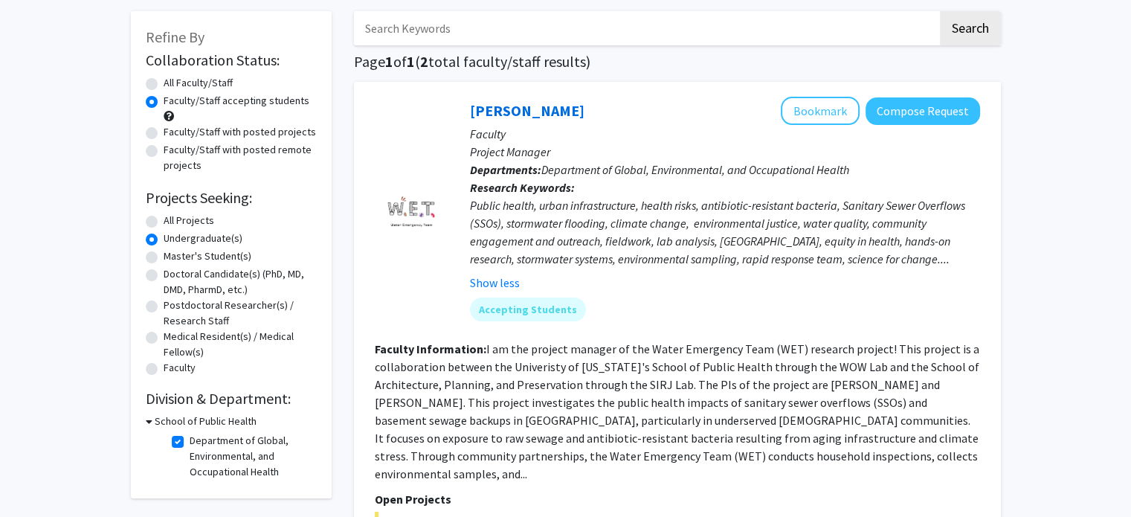
scroll to position [67, 0]
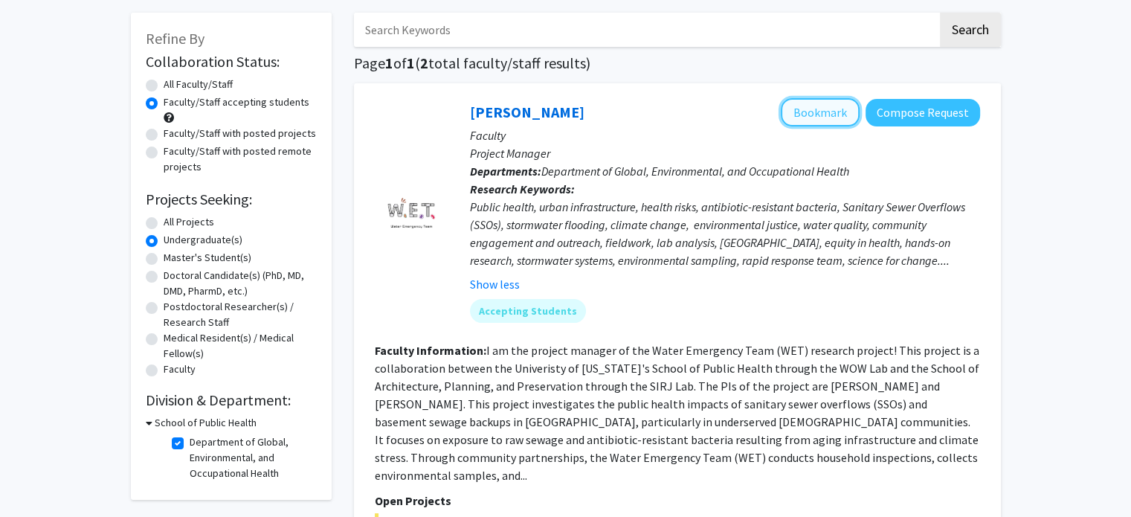
click at [847, 112] on button "Bookmark" at bounding box center [820, 112] width 79 height 28
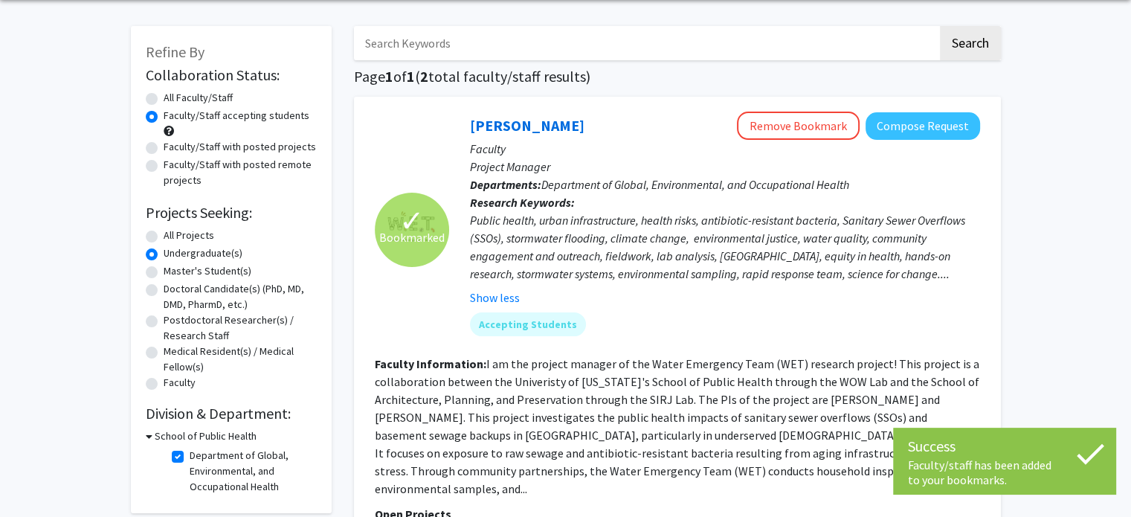
scroll to position [0, 0]
